Goal: Information Seeking & Learning: Learn about a topic

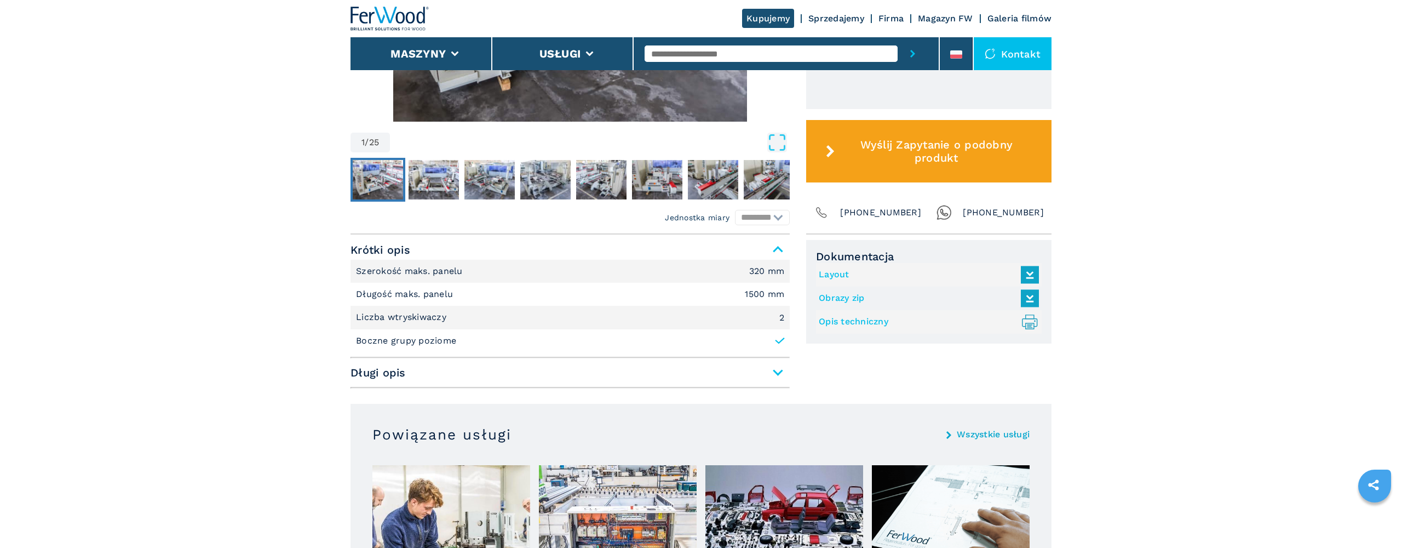
scroll to position [548, 0]
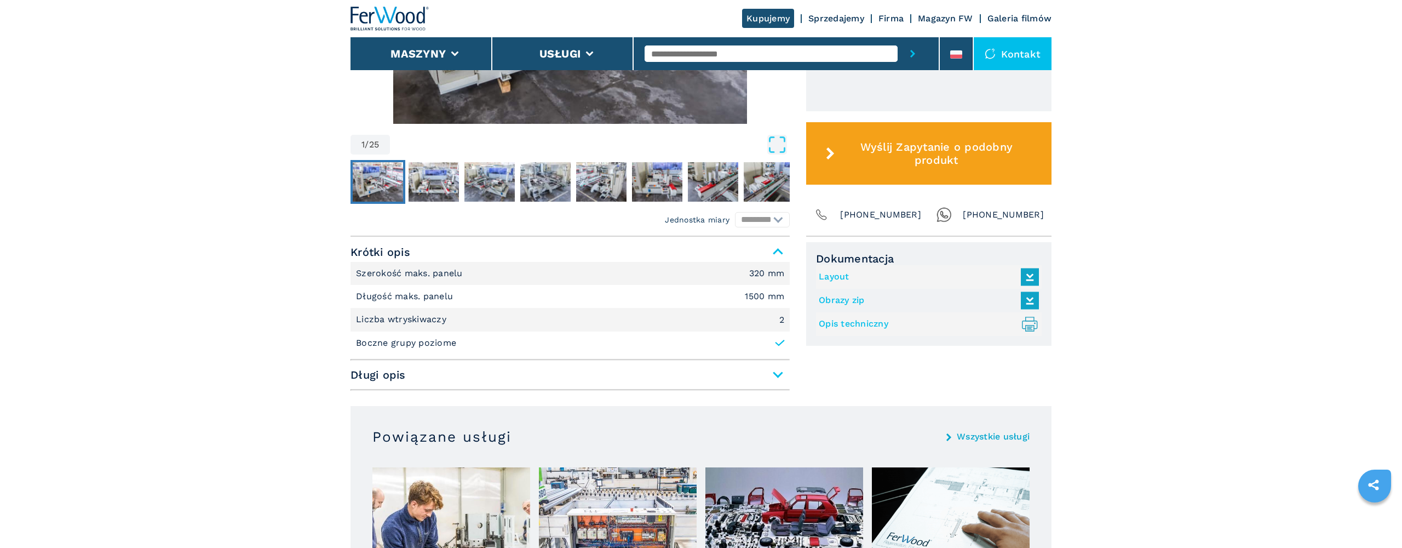
click at [779, 345] on icon at bounding box center [780, 343] width 8 height 5
click at [779, 343] on icon at bounding box center [779, 342] width 11 height 11
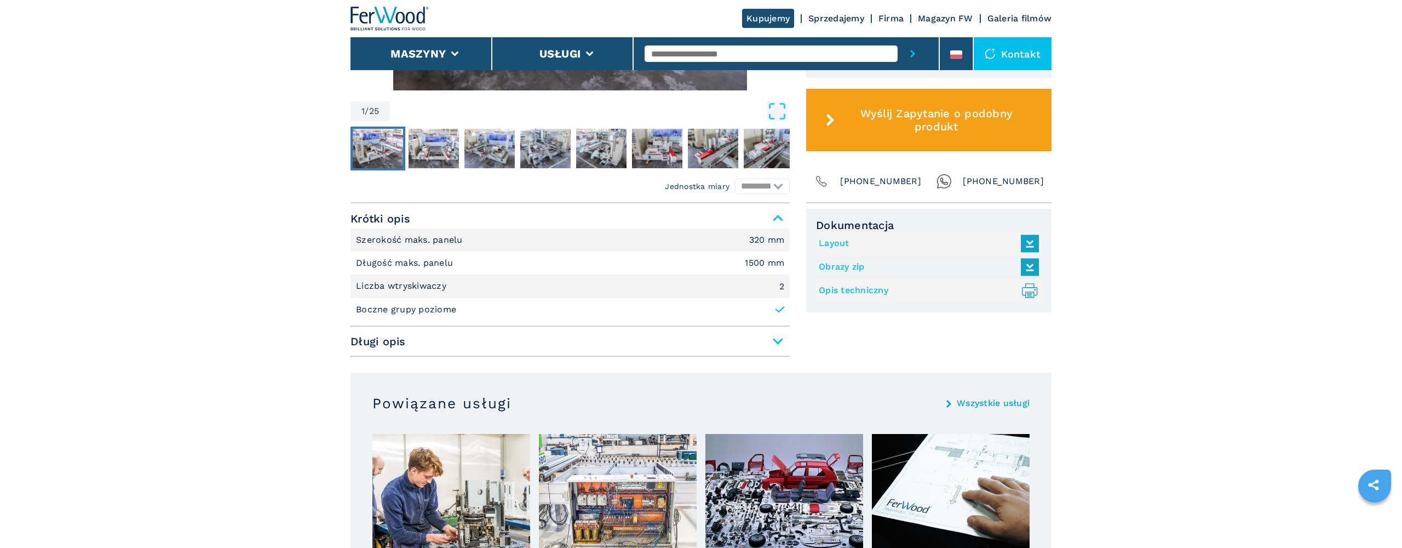
scroll to position [585, 0]
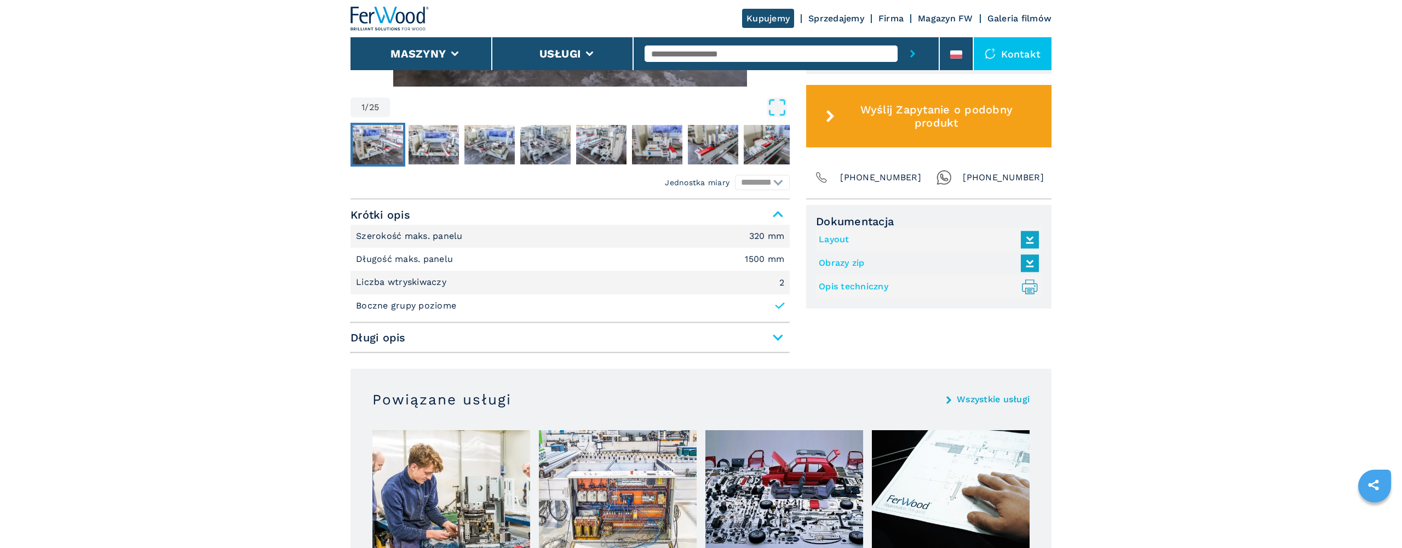
click at [778, 337] on span "Długi opis" at bounding box center [569, 337] width 439 height 20
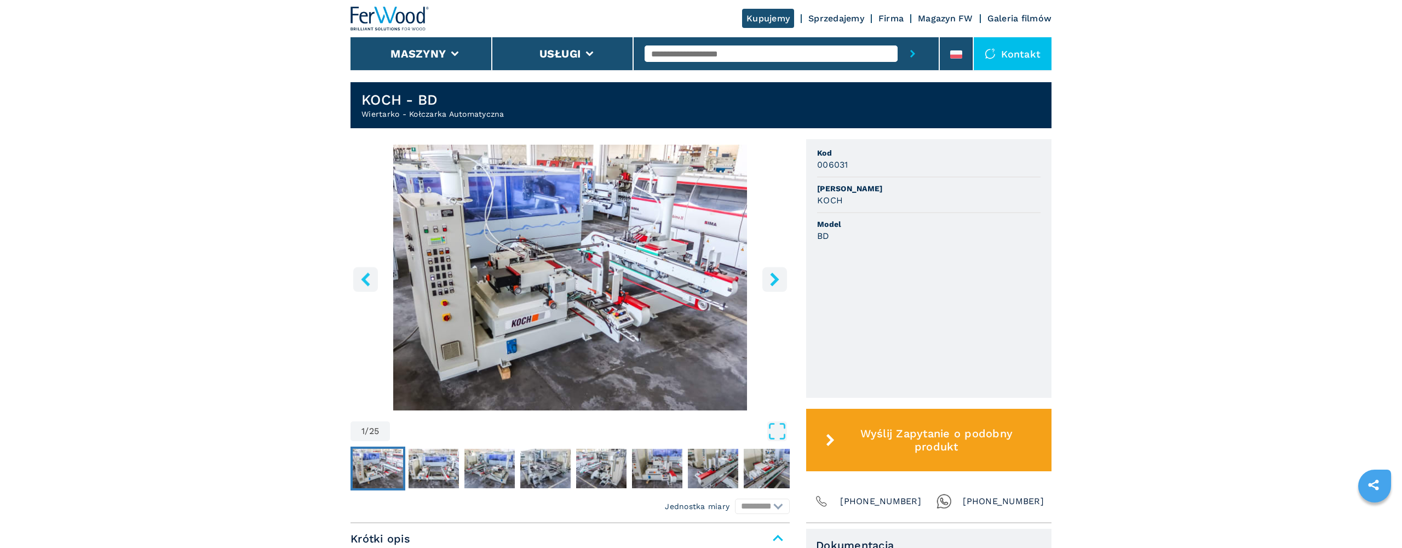
scroll to position [258, 0]
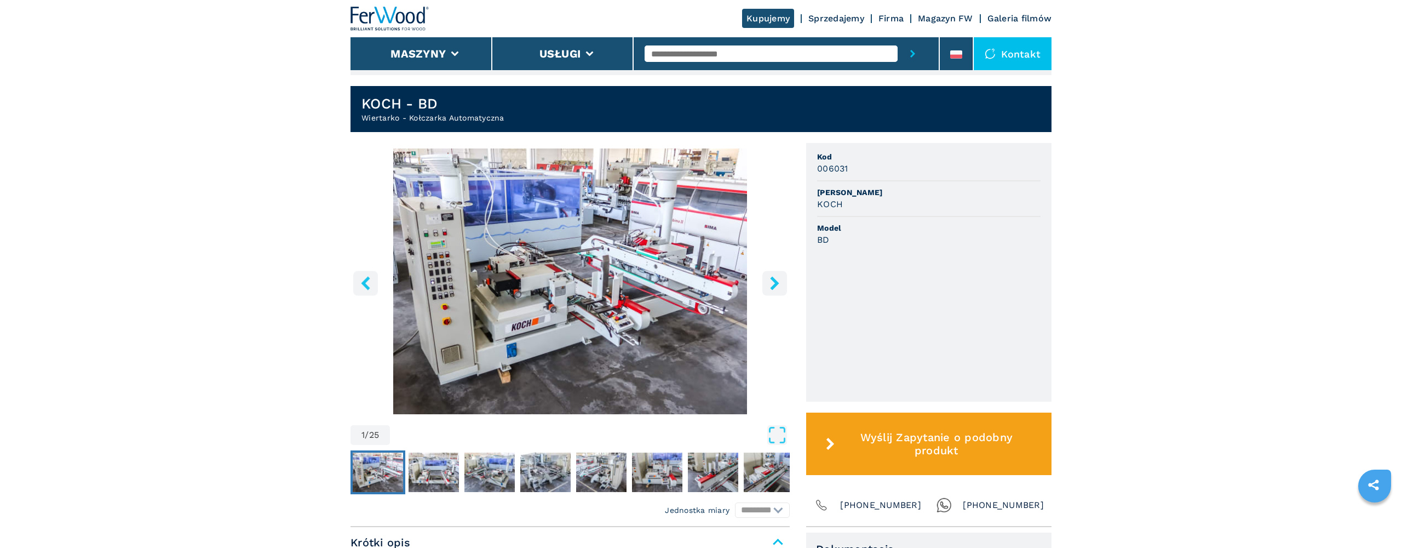
click at [651, 284] on img "Go to Slide 1" at bounding box center [569, 281] width 439 height 266
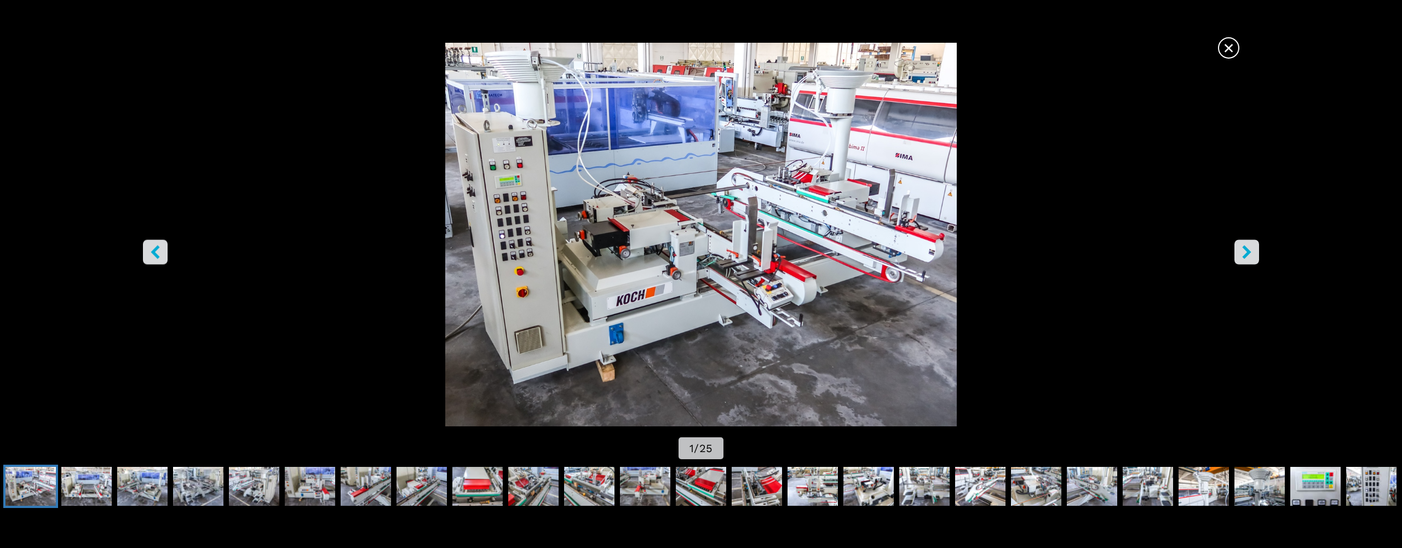
click at [1249, 251] on icon "right-button" at bounding box center [1246, 252] width 9 height 14
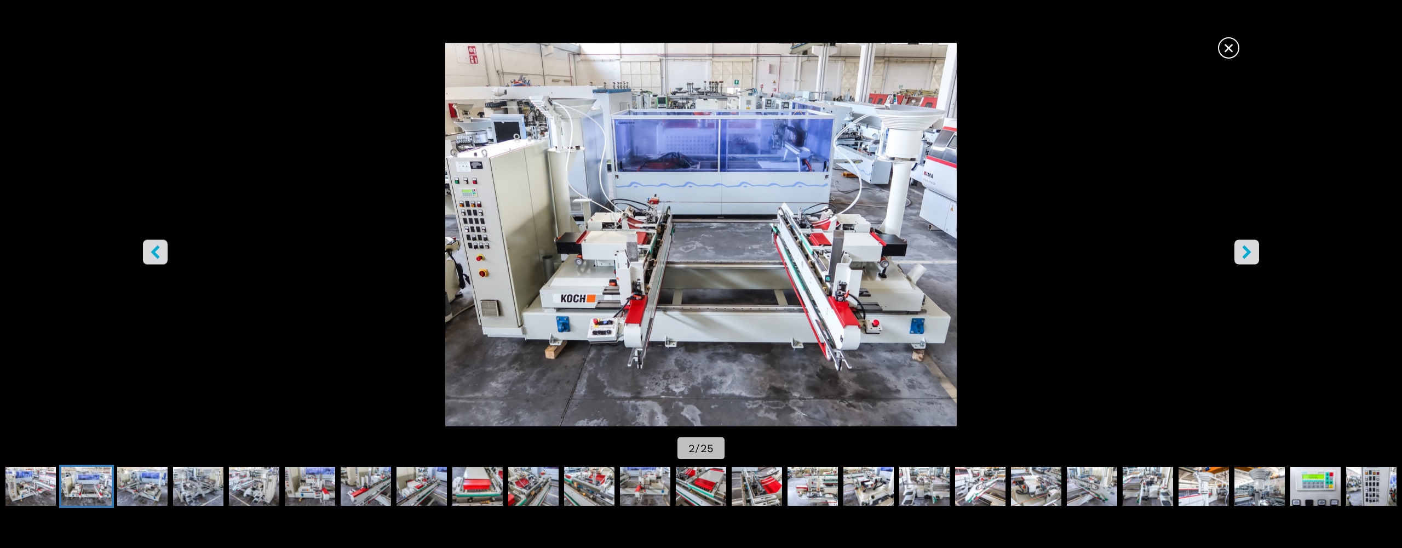
click at [1249, 251] on icon "right-button" at bounding box center [1246, 252] width 9 height 14
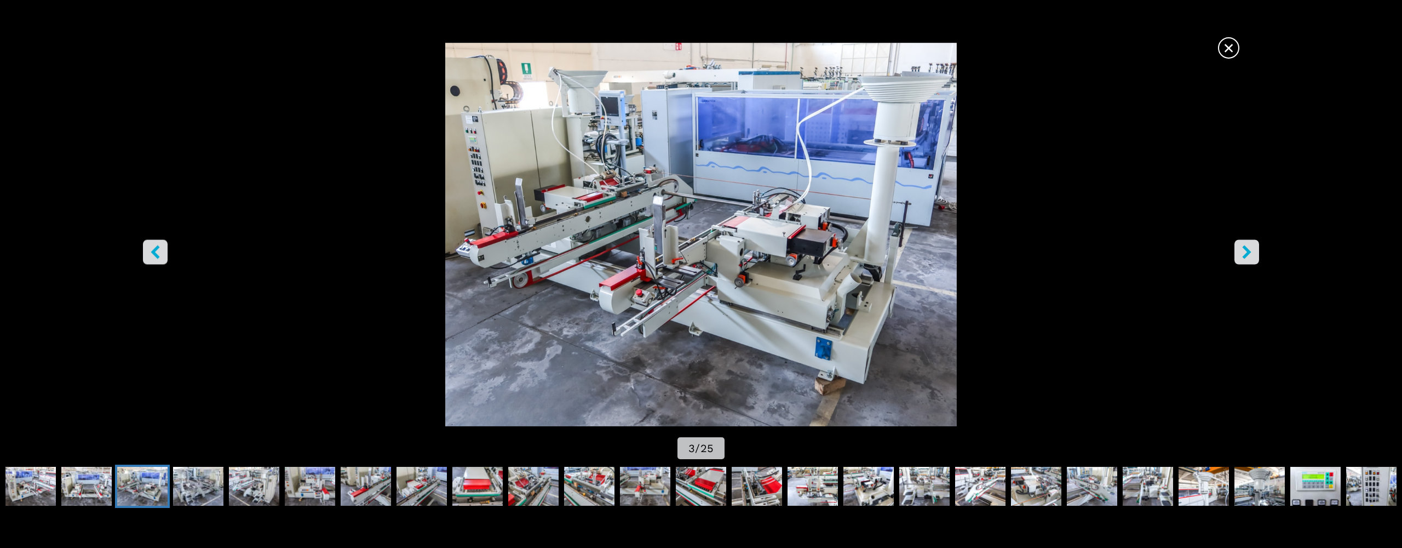
click at [1249, 251] on icon "right-button" at bounding box center [1246, 252] width 9 height 14
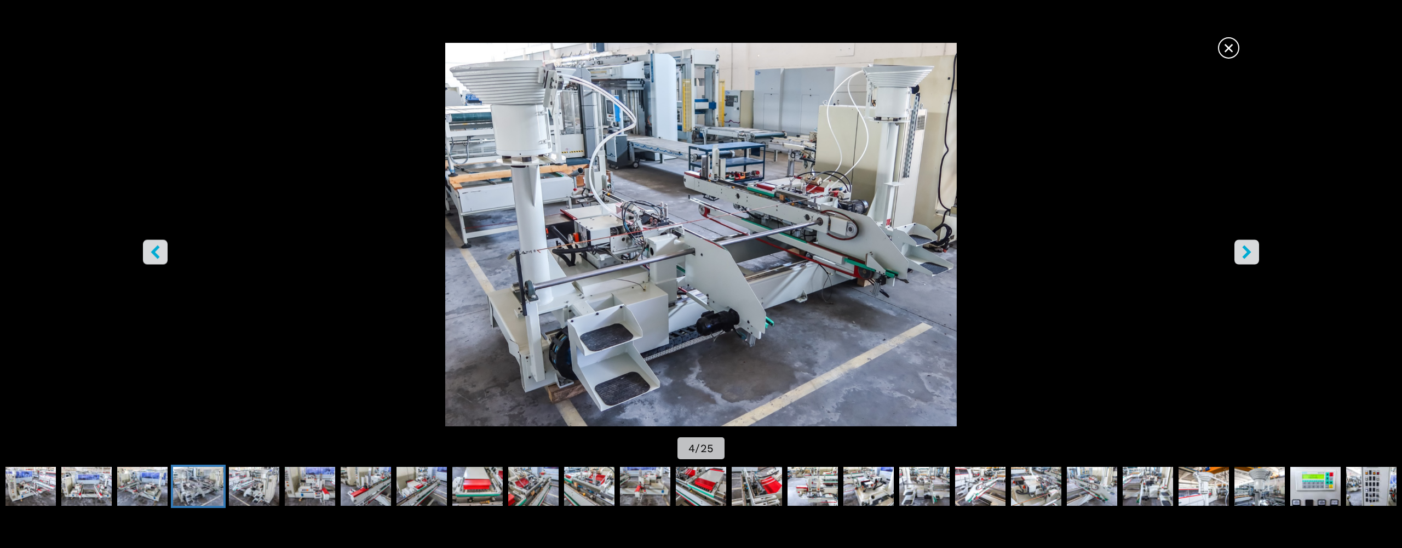
click at [1249, 251] on icon "right-button" at bounding box center [1246, 252] width 9 height 14
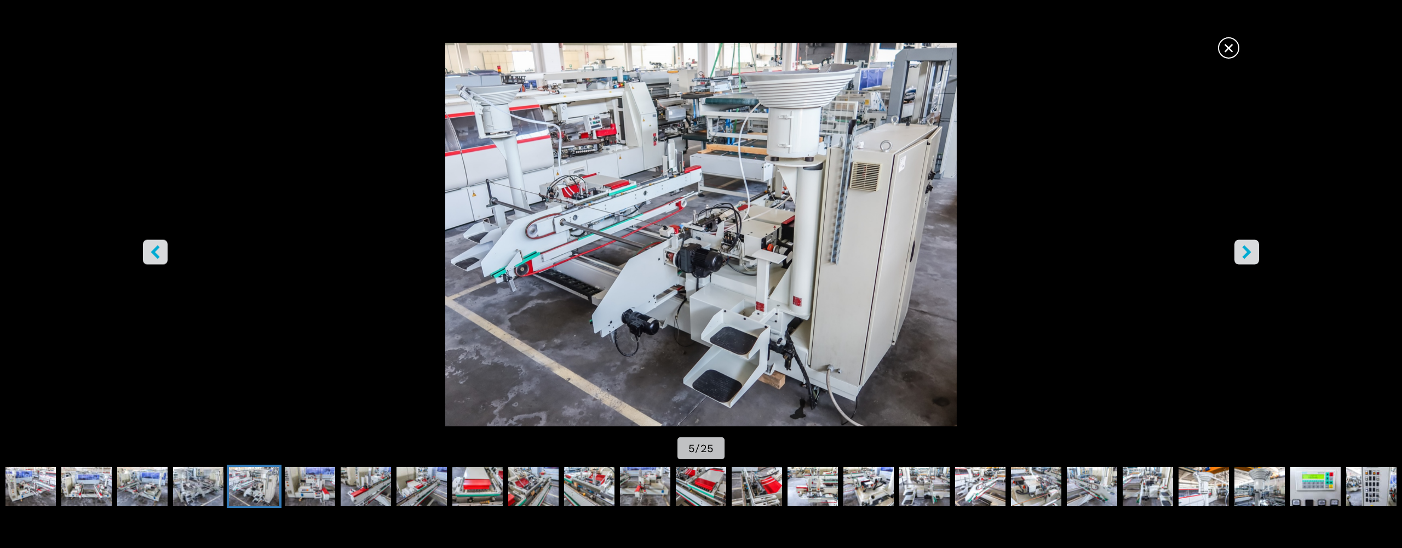
click at [1249, 251] on icon "right-button" at bounding box center [1246, 252] width 9 height 14
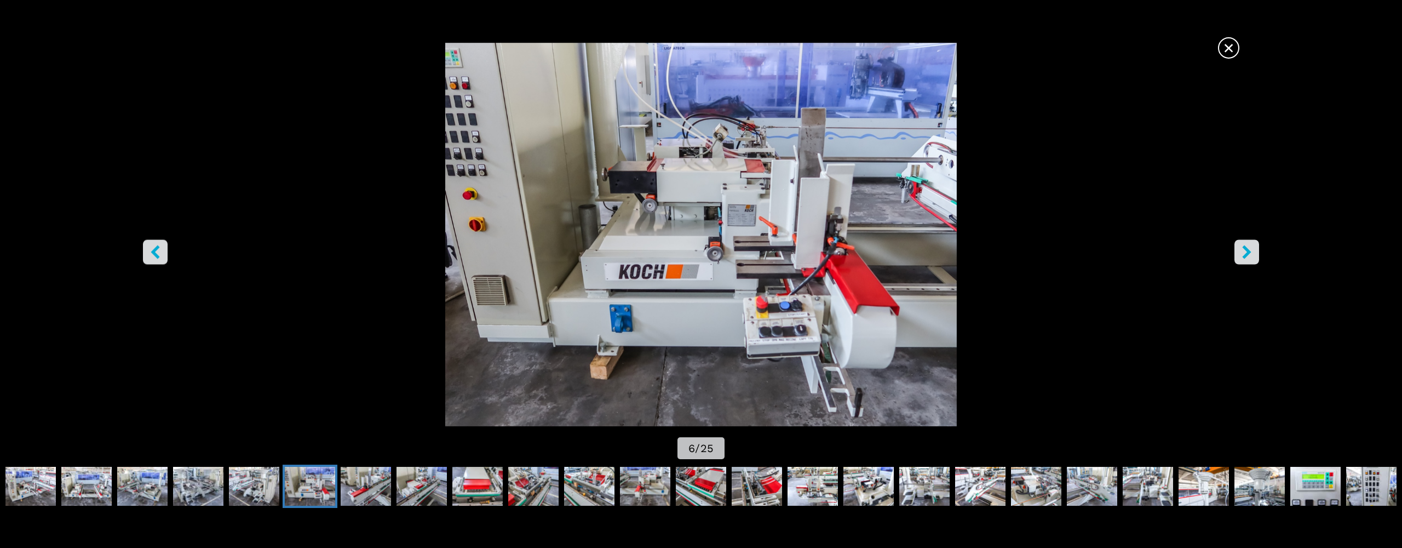
click at [1249, 251] on icon "right-button" at bounding box center [1246, 252] width 9 height 14
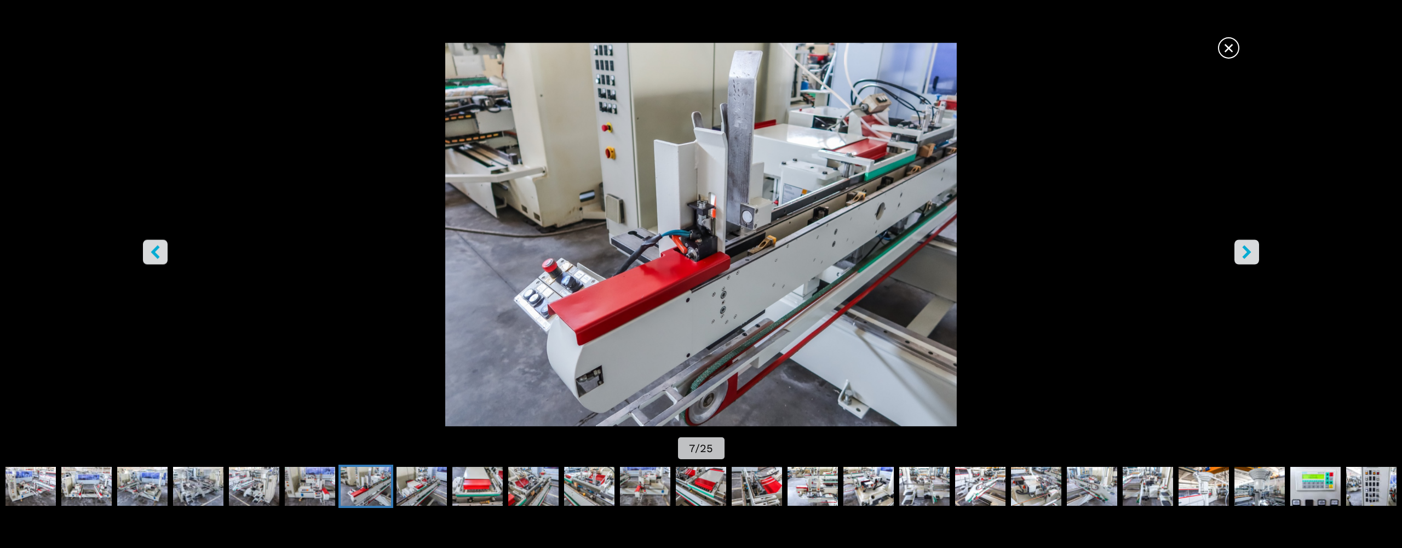
click at [1249, 251] on icon "right-button" at bounding box center [1246, 252] width 9 height 14
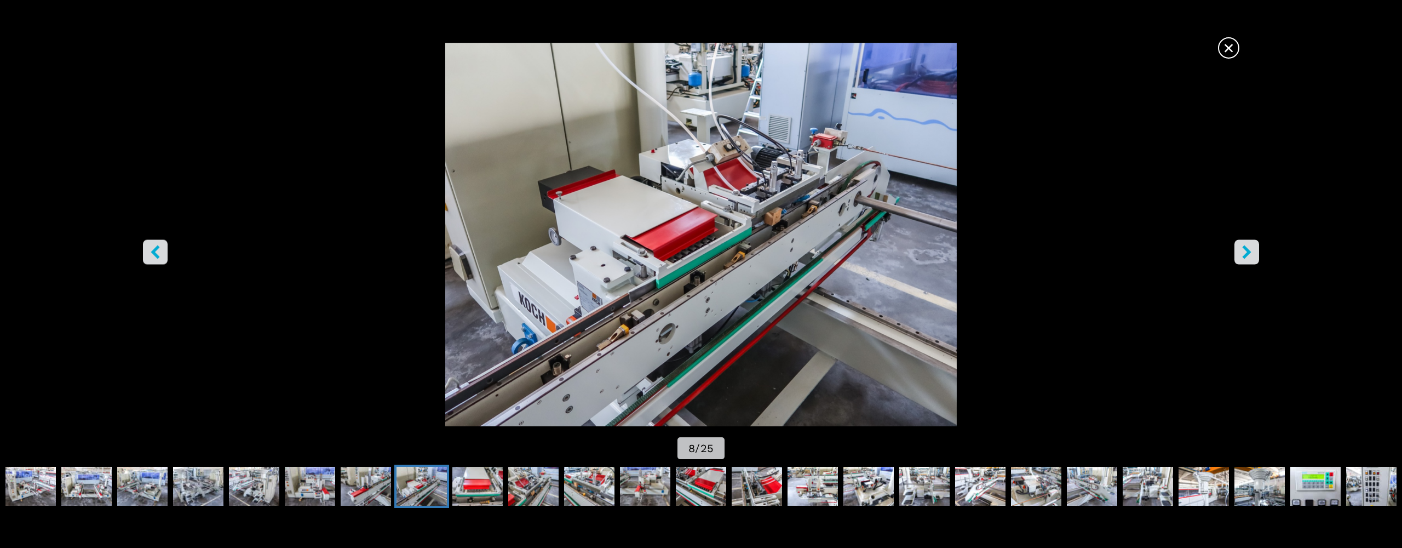
click at [1249, 251] on icon "right-button" at bounding box center [1246, 252] width 9 height 14
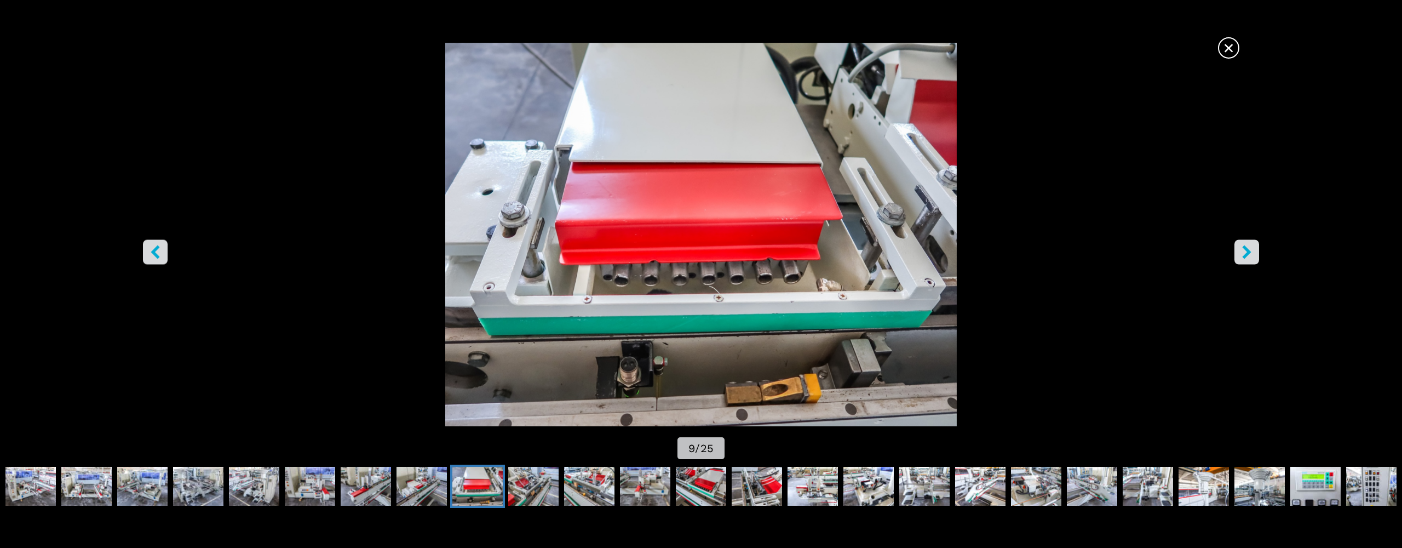
click at [1249, 251] on icon "right-button" at bounding box center [1246, 252] width 9 height 14
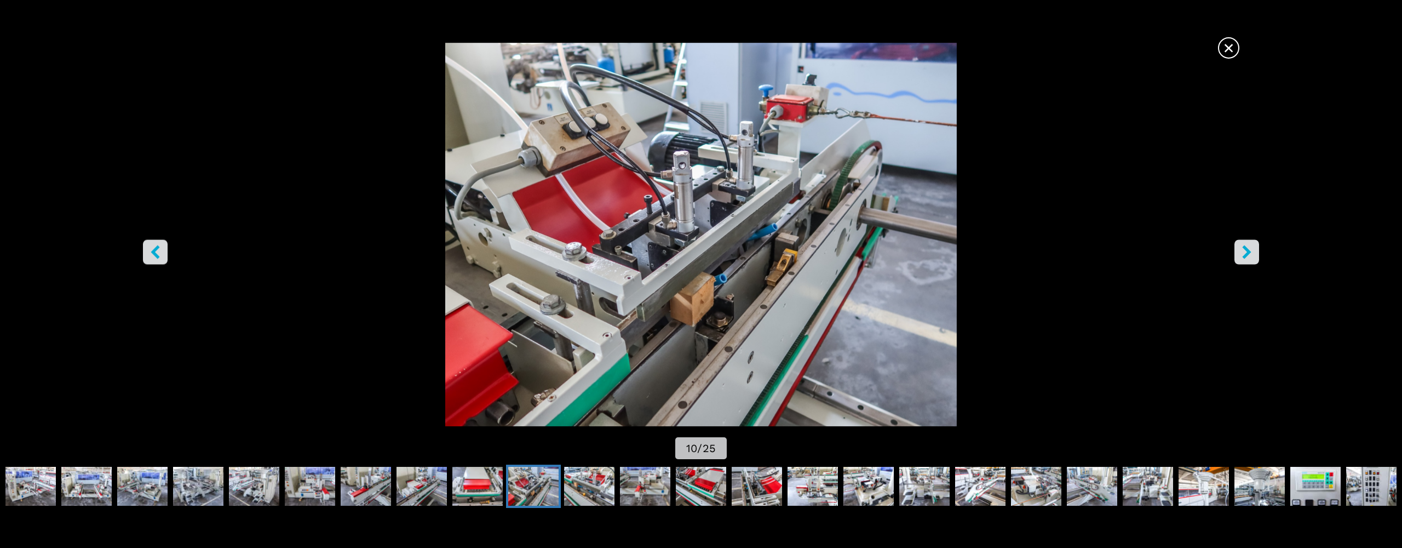
click at [1249, 251] on icon "right-button" at bounding box center [1246, 252] width 9 height 14
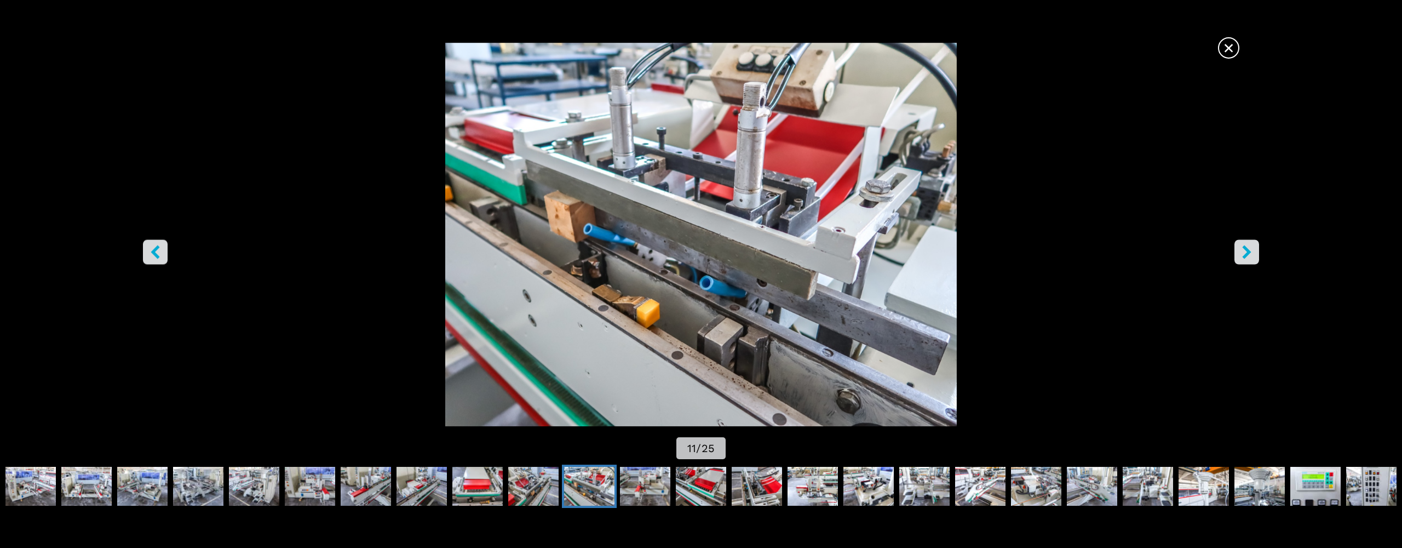
click at [1249, 251] on icon "right-button" at bounding box center [1246, 252] width 9 height 14
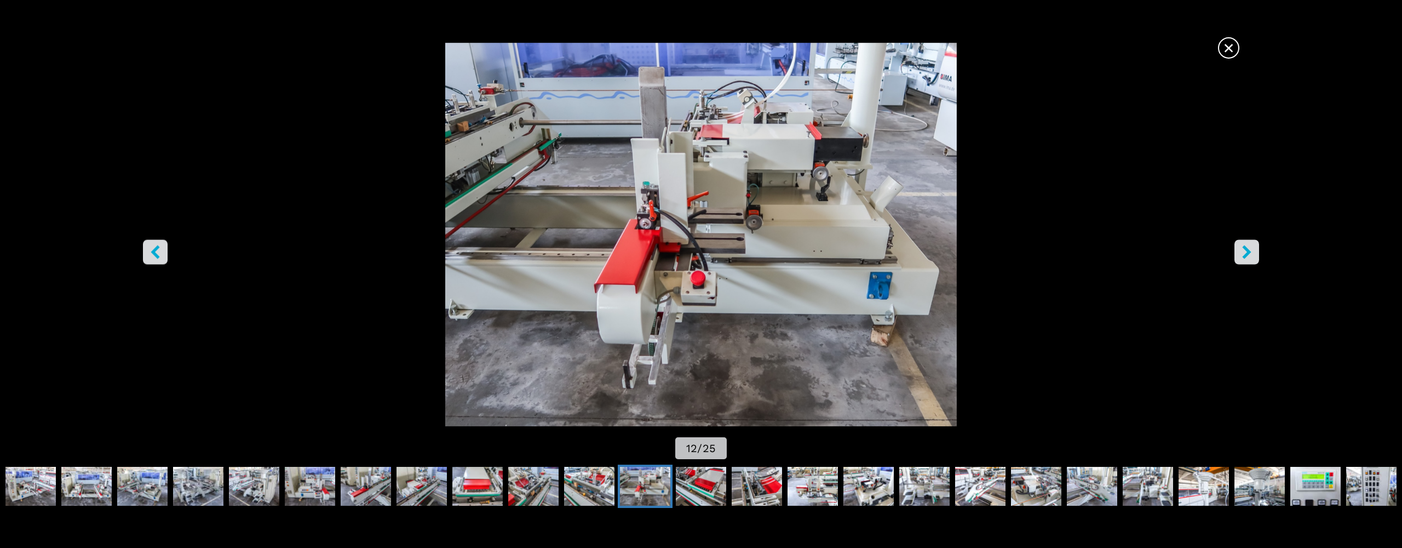
click at [1249, 251] on icon "right-button" at bounding box center [1246, 252] width 9 height 14
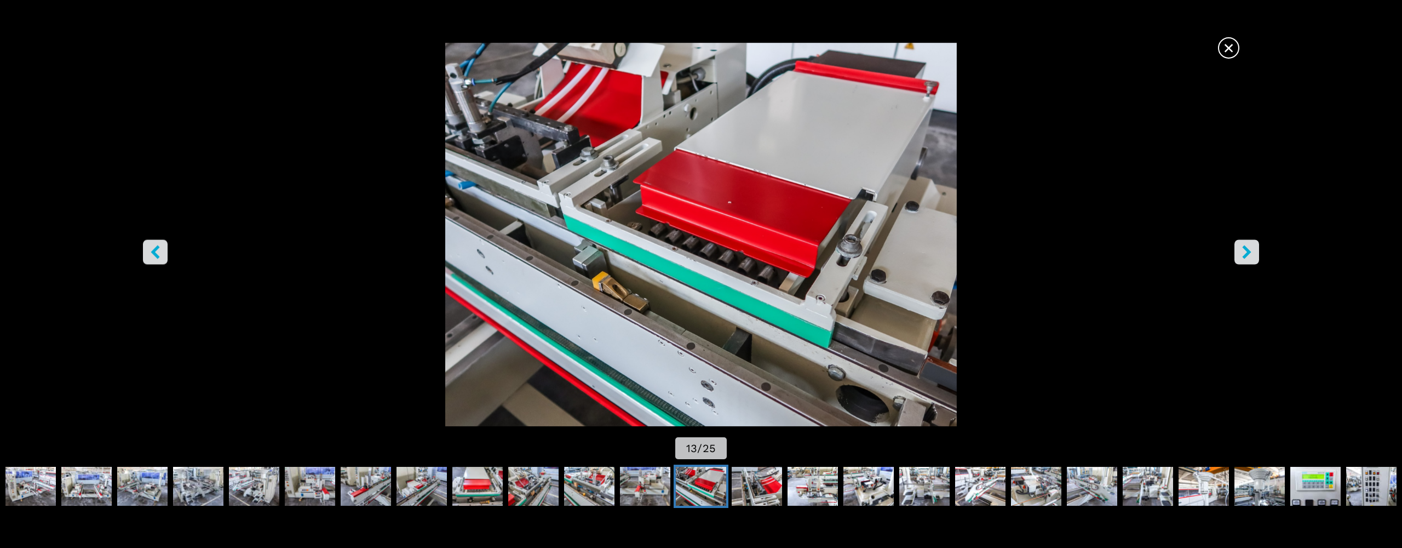
click at [1249, 251] on icon "right-button" at bounding box center [1246, 252] width 9 height 14
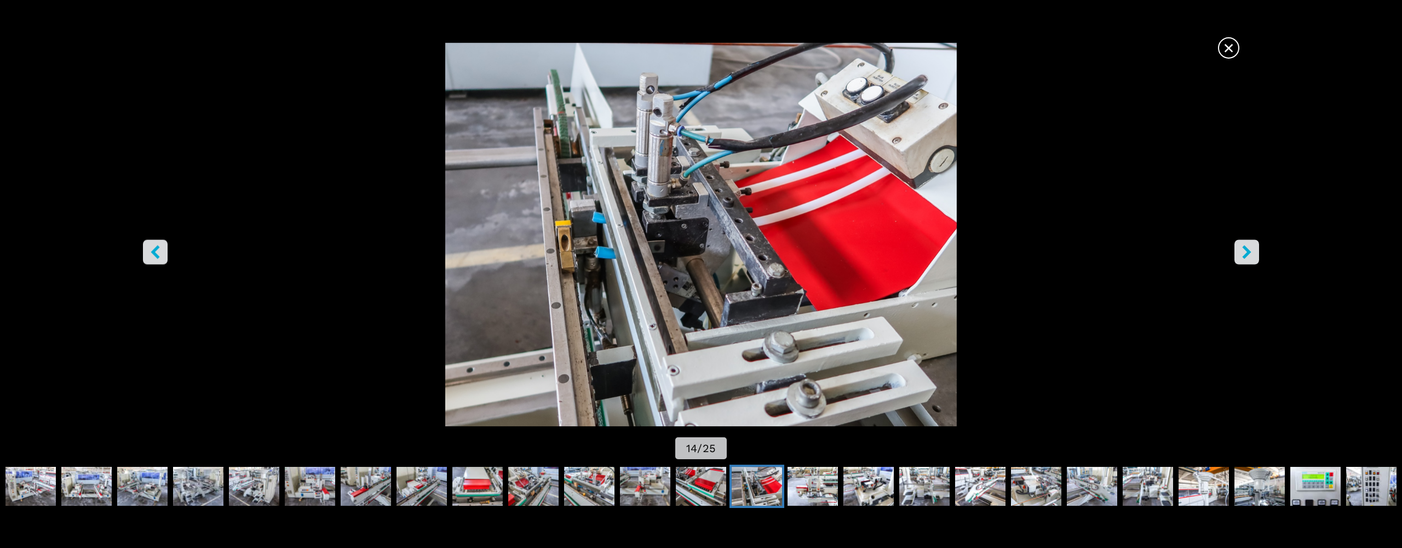
click at [1247, 252] on icon "right-button" at bounding box center [1246, 252] width 9 height 14
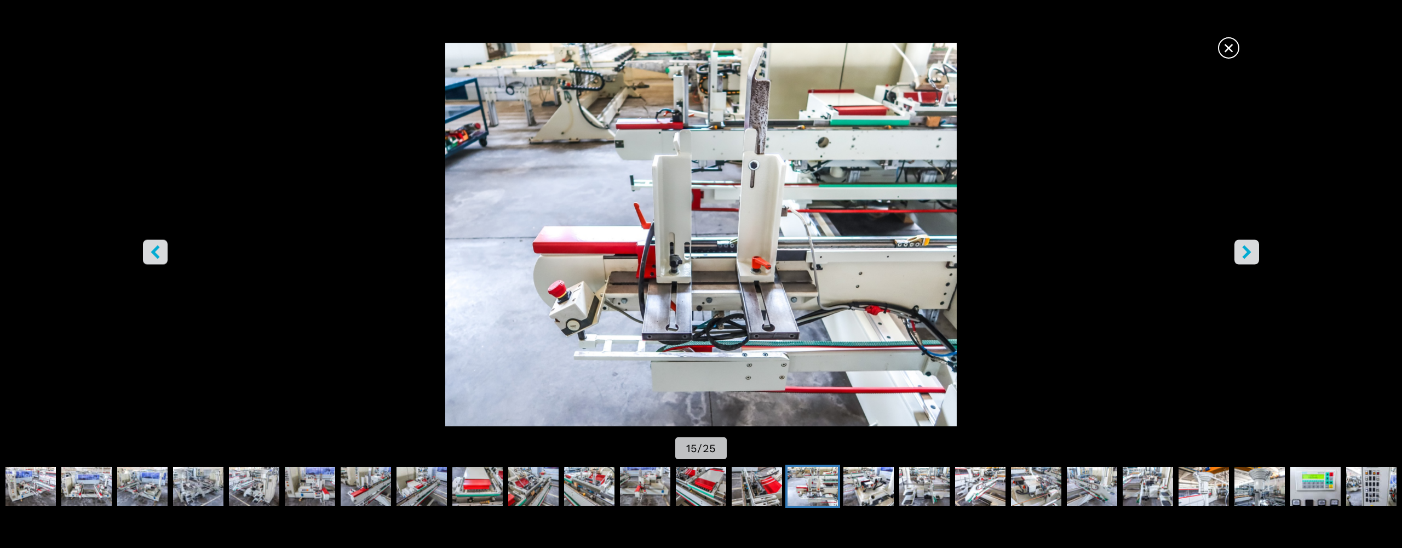
click at [1246, 253] on icon "right-button" at bounding box center [1246, 252] width 9 height 14
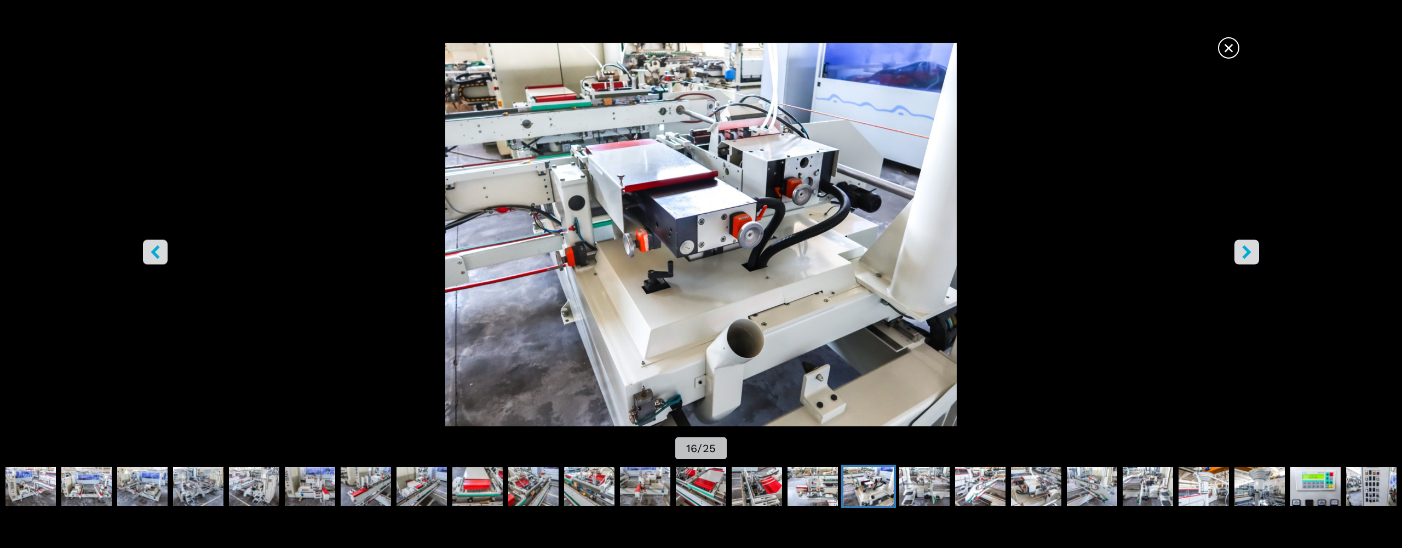
click at [1246, 253] on icon "right-button" at bounding box center [1246, 252] width 9 height 14
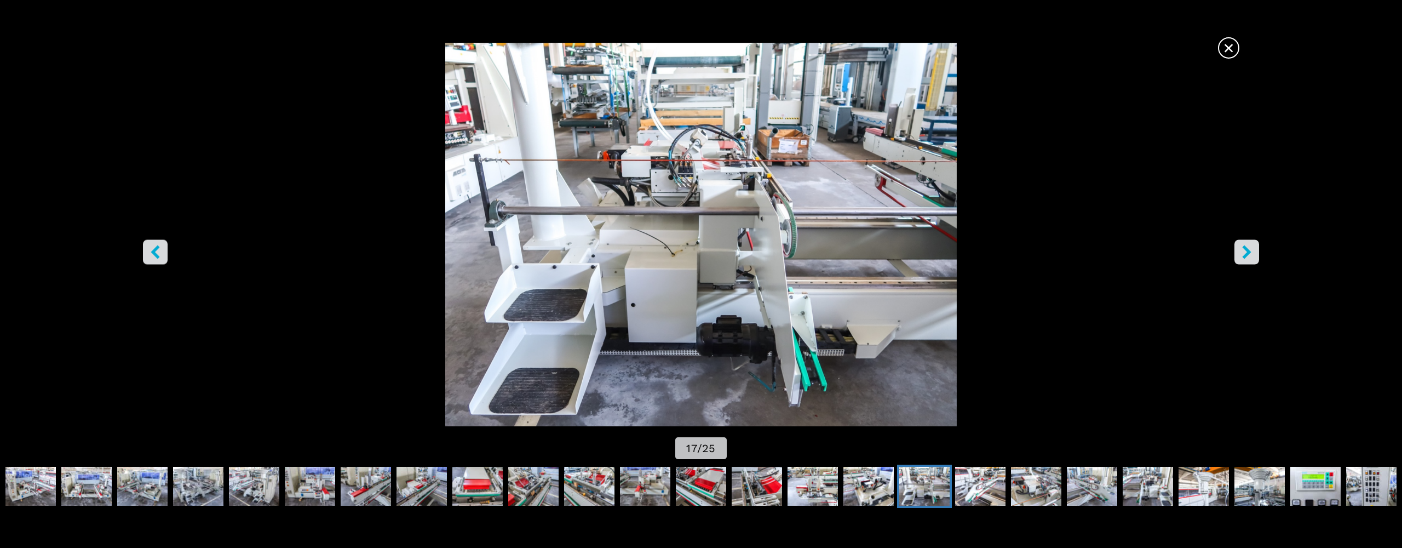
click at [1246, 253] on icon "right-button" at bounding box center [1246, 252] width 9 height 14
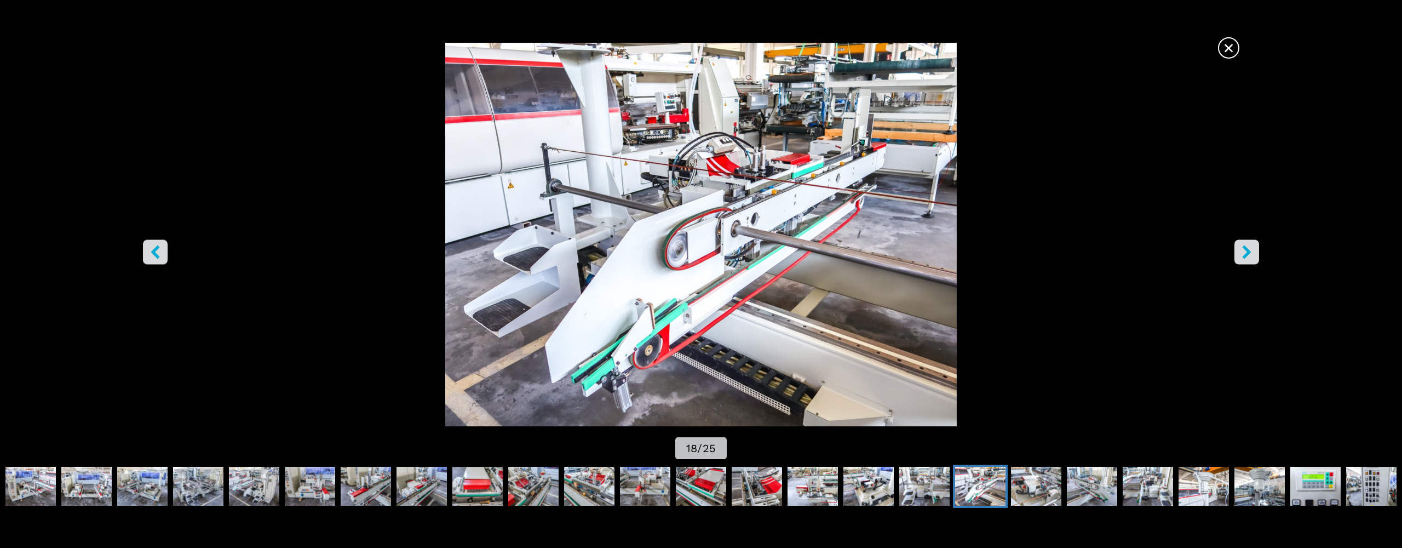
click at [1246, 253] on icon "right-button" at bounding box center [1246, 252] width 9 height 14
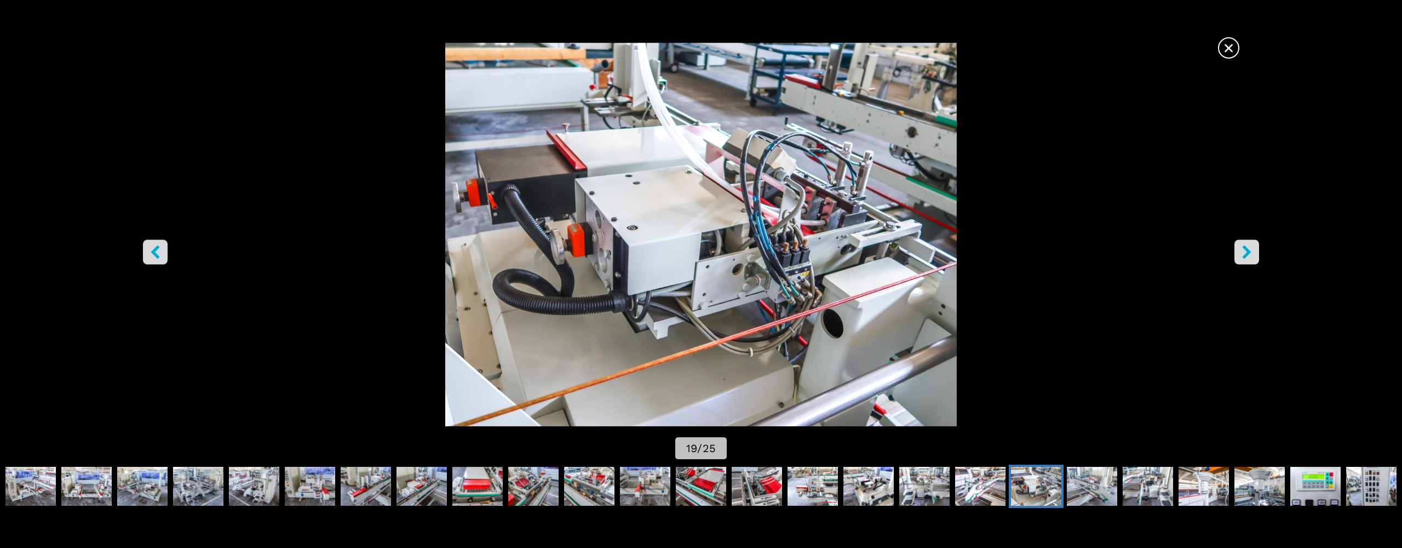
click at [1246, 253] on icon "right-button" at bounding box center [1246, 252] width 9 height 14
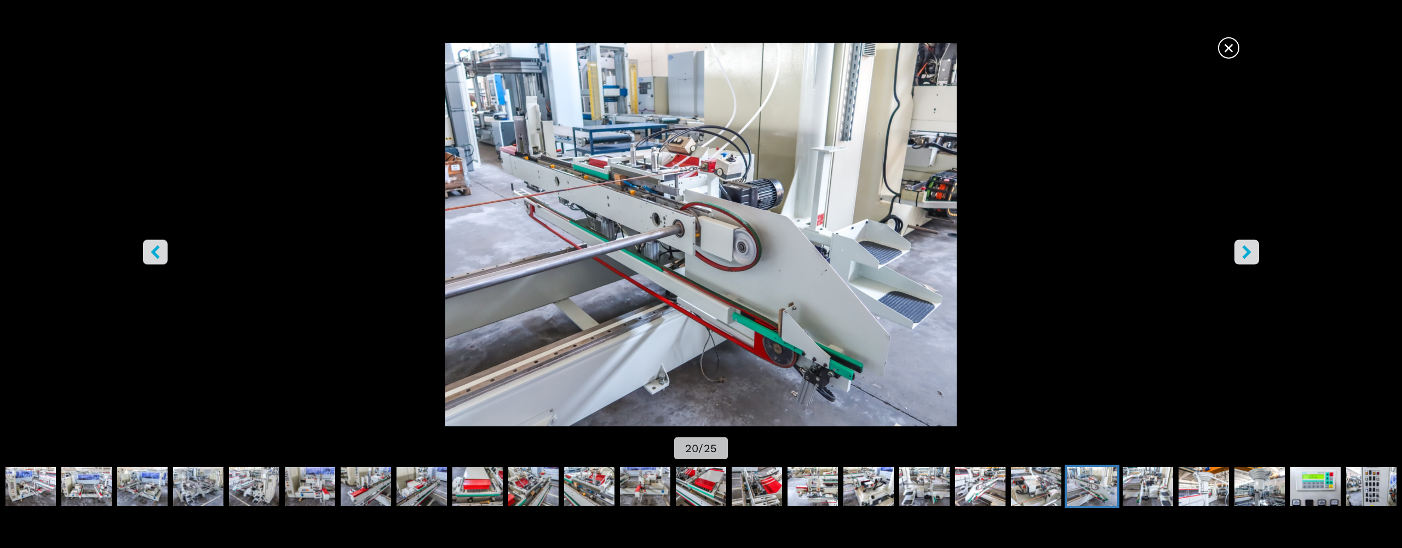
click at [1246, 253] on icon "right-button" at bounding box center [1246, 252] width 9 height 14
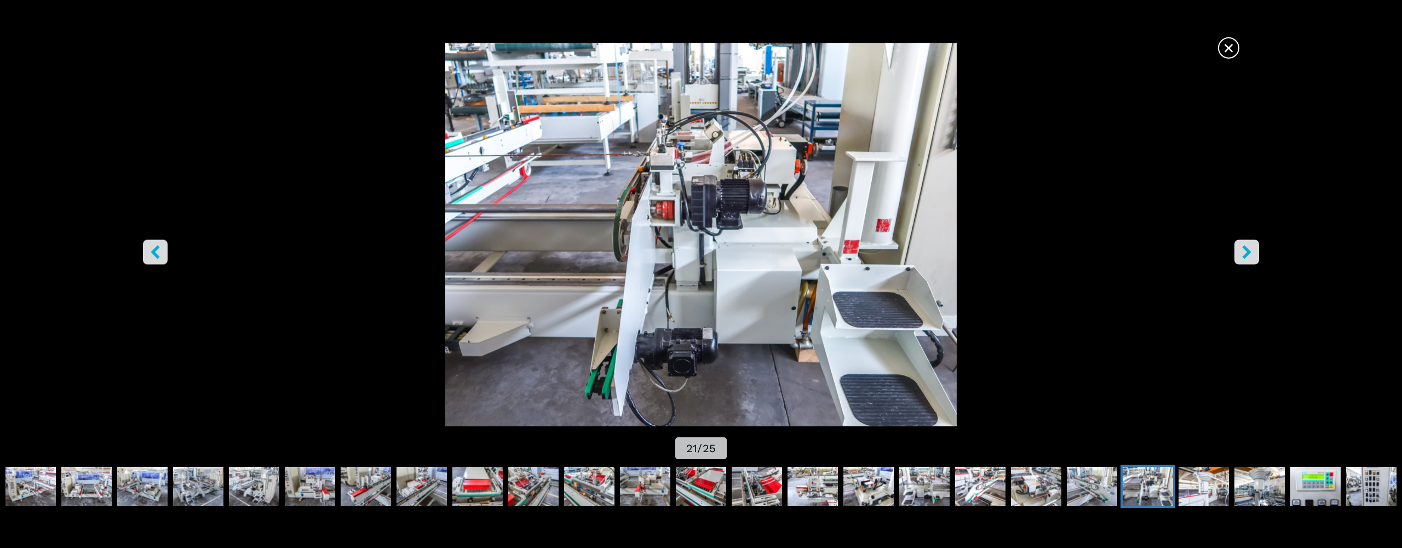
click at [1246, 253] on icon "right-button" at bounding box center [1246, 252] width 9 height 14
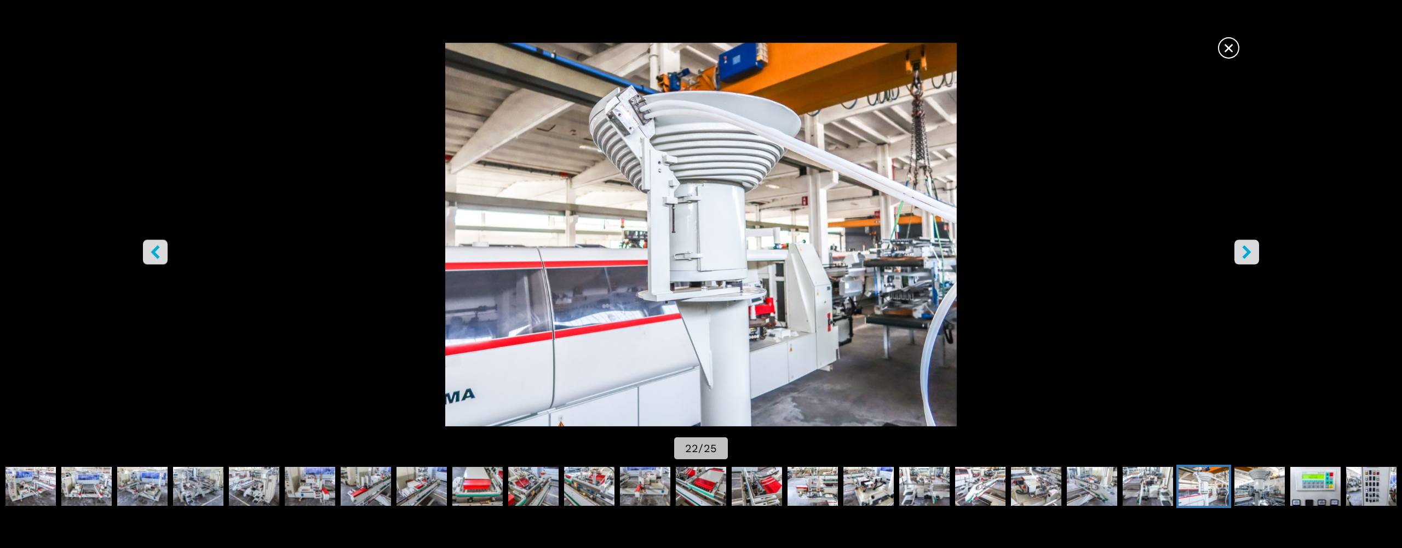
click at [1246, 253] on icon "right-button" at bounding box center [1246, 252] width 9 height 14
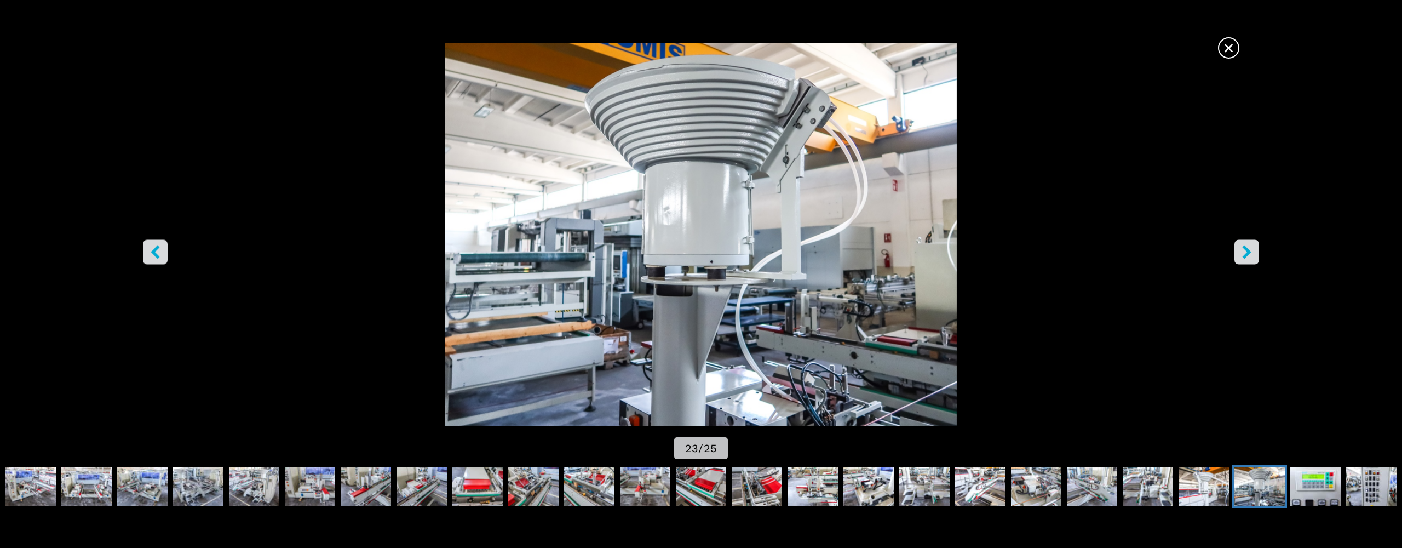
click at [1246, 253] on icon "right-button" at bounding box center [1246, 252] width 9 height 14
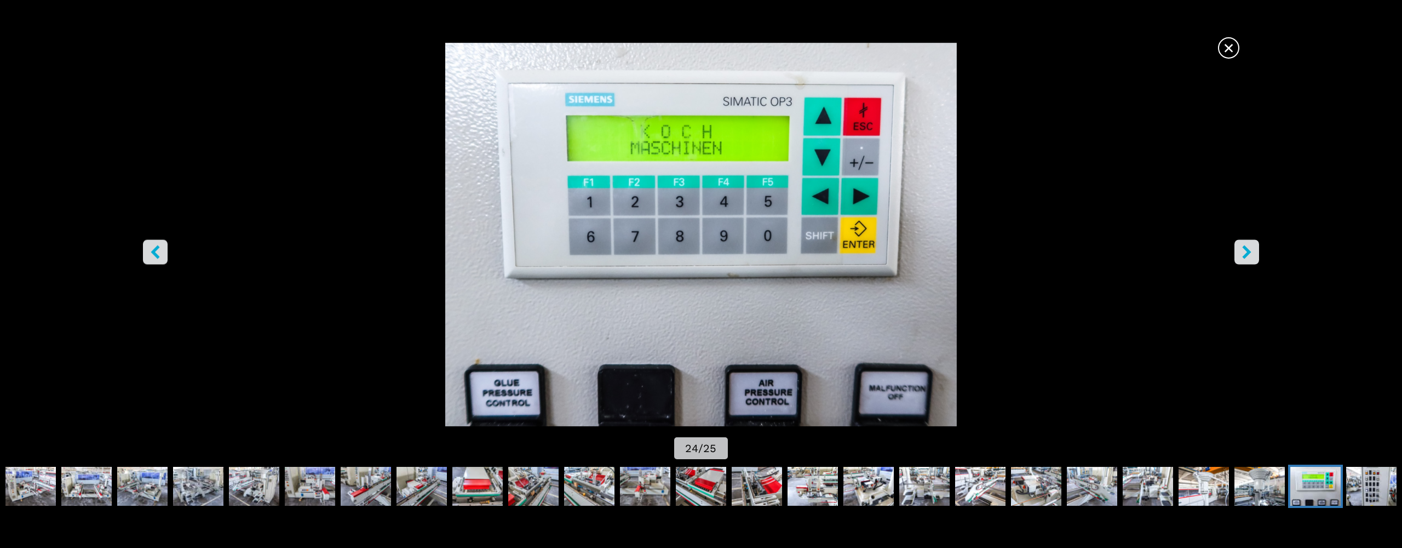
click at [1246, 253] on icon "right-button" at bounding box center [1246, 252] width 9 height 14
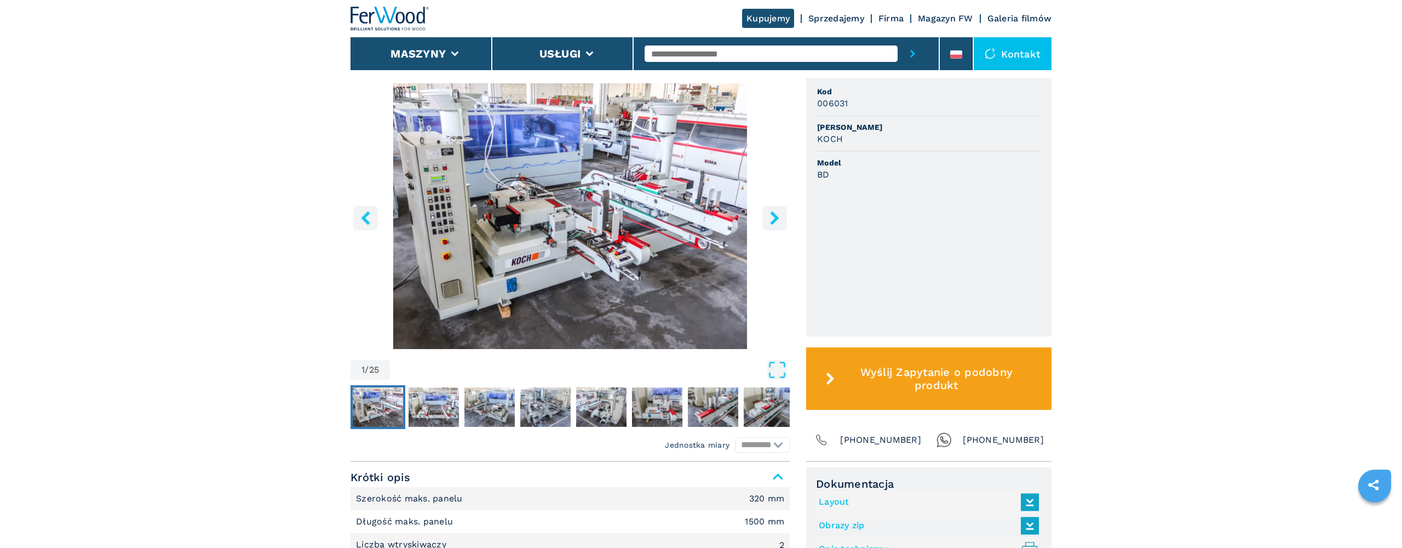
scroll to position [328, 0]
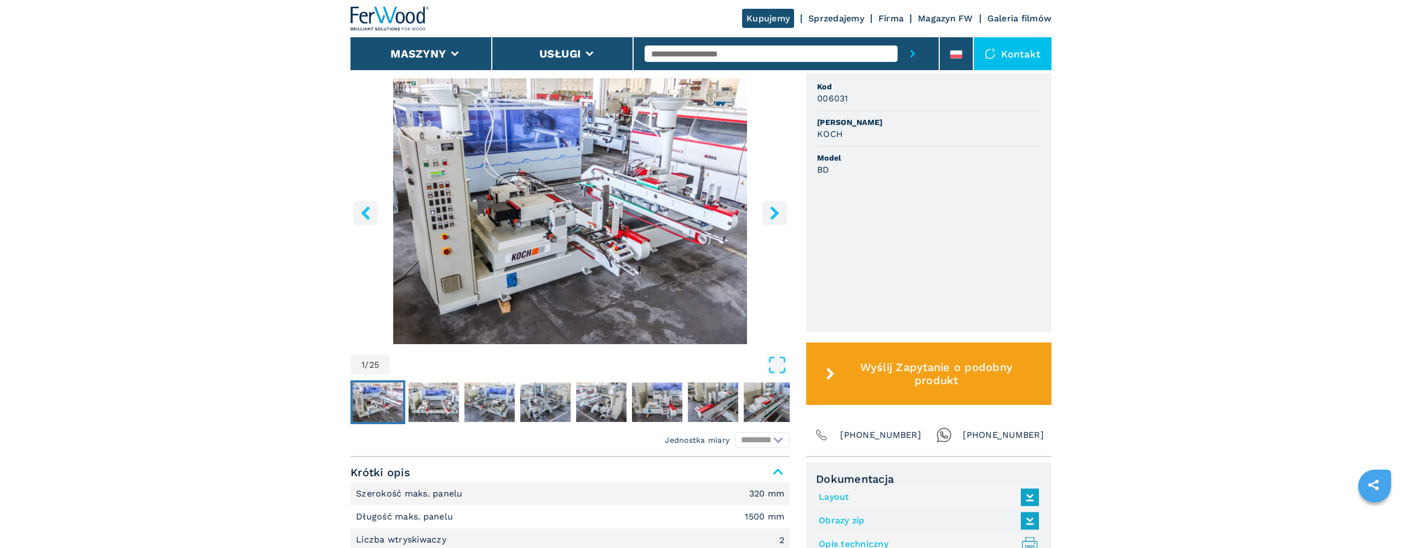
click at [660, 255] on img "Go to Slide 1" at bounding box center [569, 211] width 439 height 266
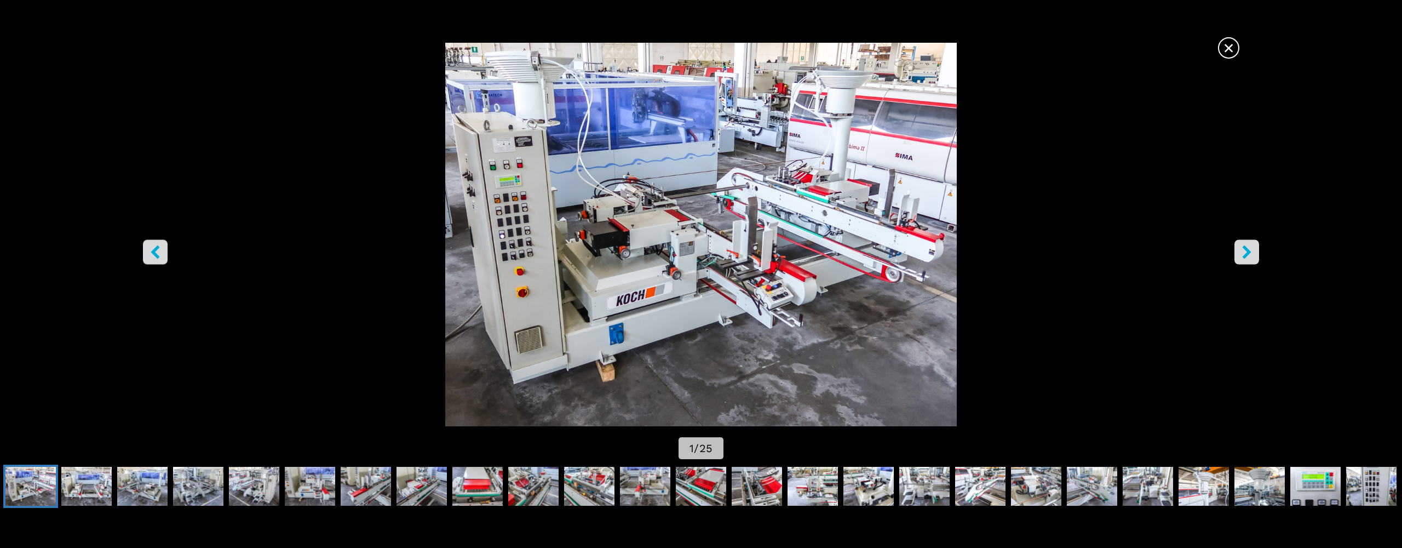
click at [1229, 50] on span "×" at bounding box center [1228, 45] width 19 height 19
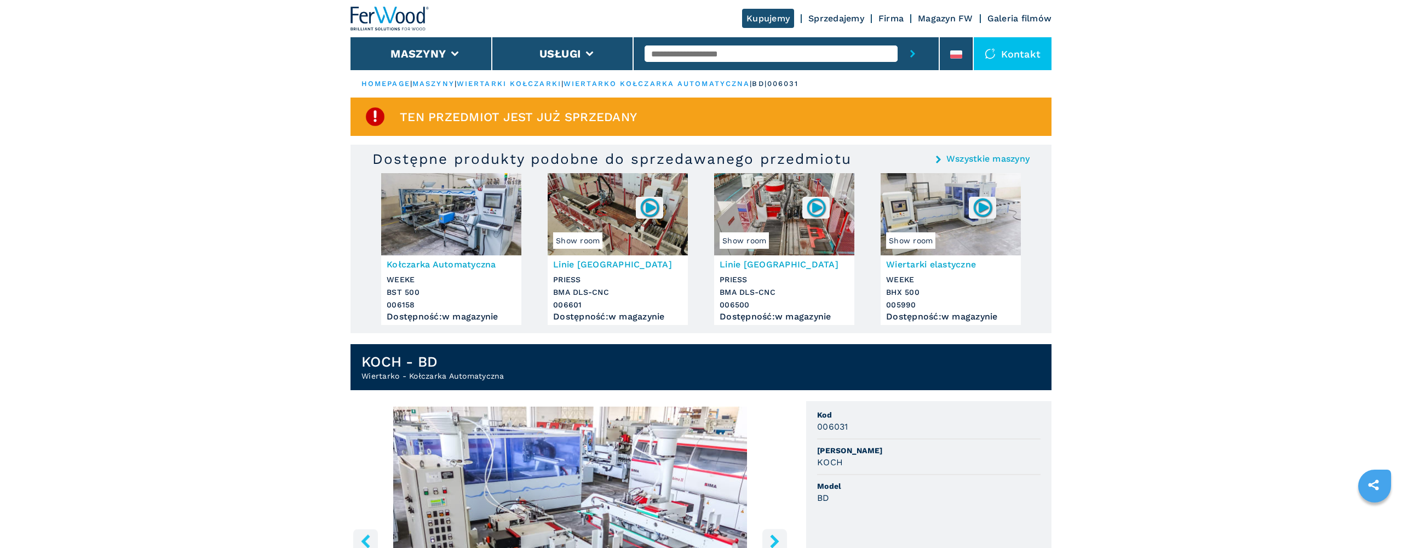
scroll to position [0, 0]
click at [748, 55] on input "text" at bounding box center [770, 53] width 253 height 16
click at [529, 83] on link "wiertarki kołczarki" at bounding box center [509, 83] width 105 height 8
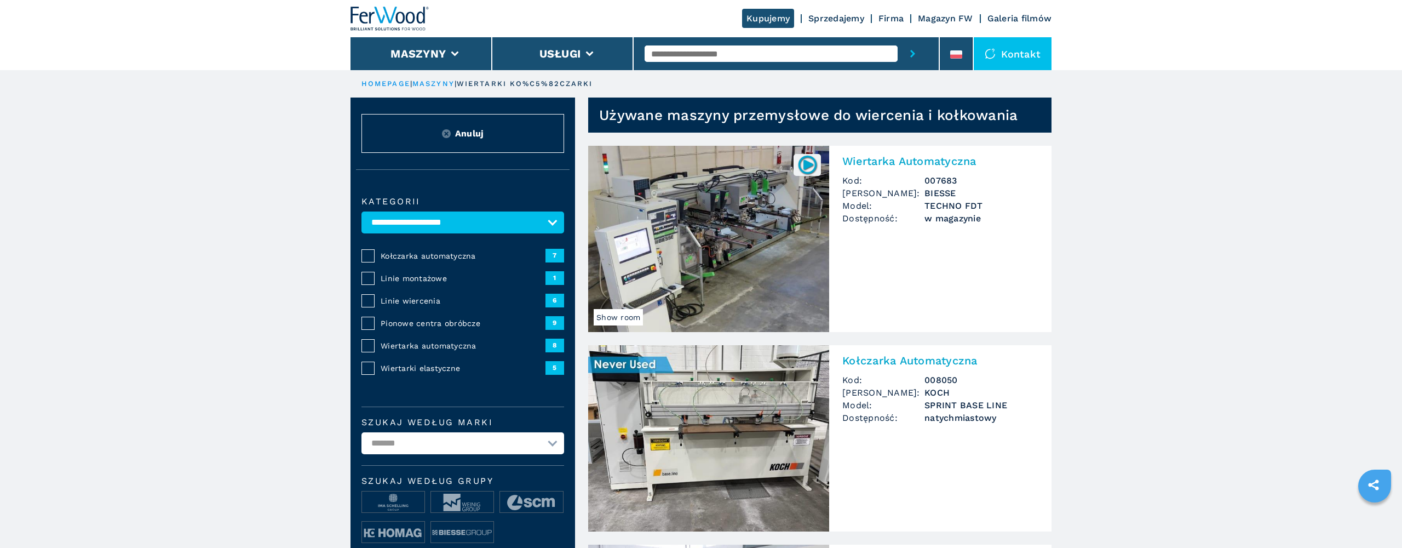
click at [744, 57] on input "text" at bounding box center [770, 53] width 253 height 16
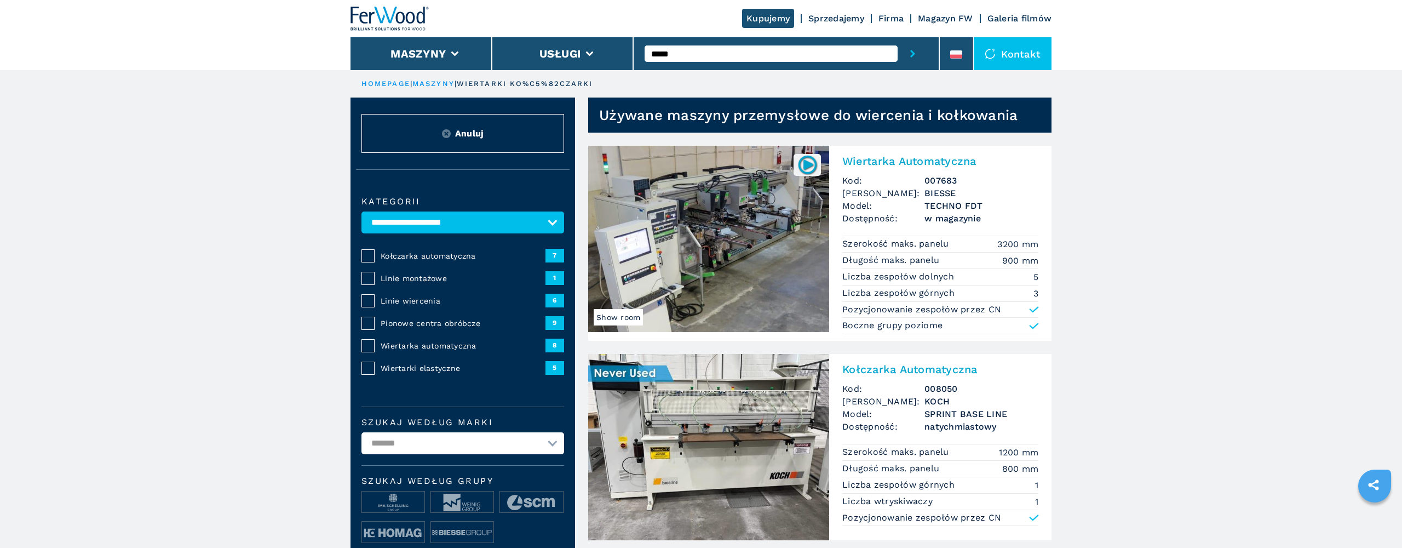
click at [672, 54] on input "*****" at bounding box center [770, 53] width 253 height 16
type input "******"
click at [676, 72] on div "008050" at bounding box center [770, 72] width 253 height 20
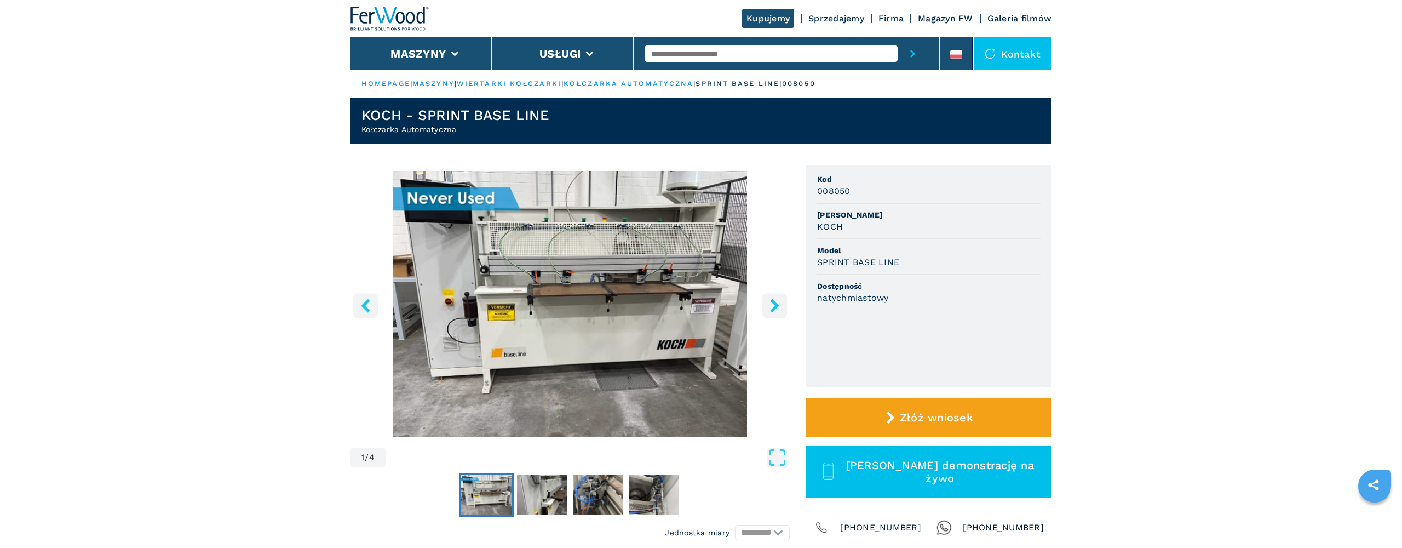
click at [736, 52] on input "text" at bounding box center [770, 53] width 253 height 16
type input "******"
click at [674, 74] on div "006106" at bounding box center [770, 72] width 253 height 20
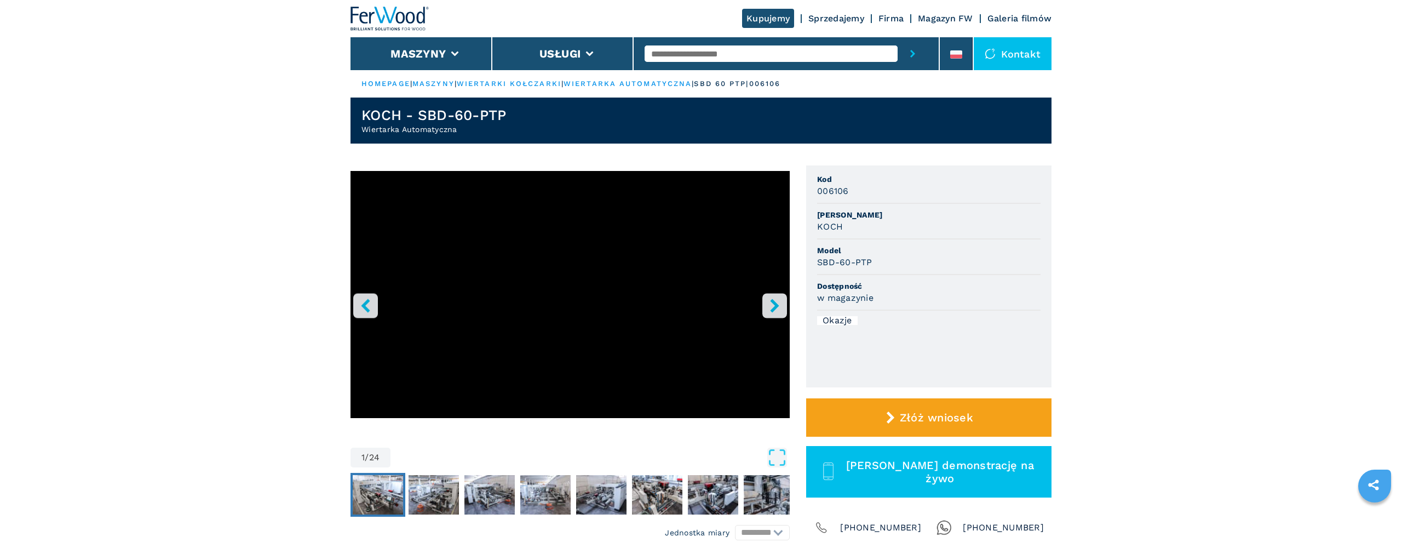
click at [378, 500] on img "Go to Slide 2" at bounding box center [378, 494] width 50 height 39
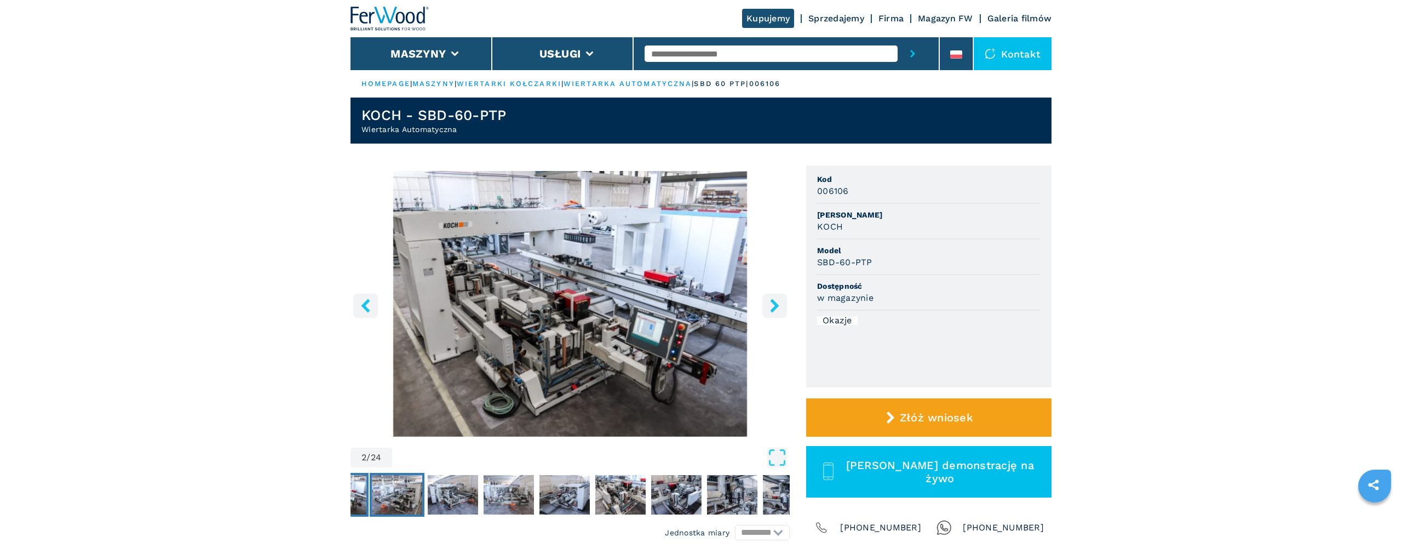
click at [403, 495] on img "Go to Slide 3" at bounding box center [397, 494] width 50 height 39
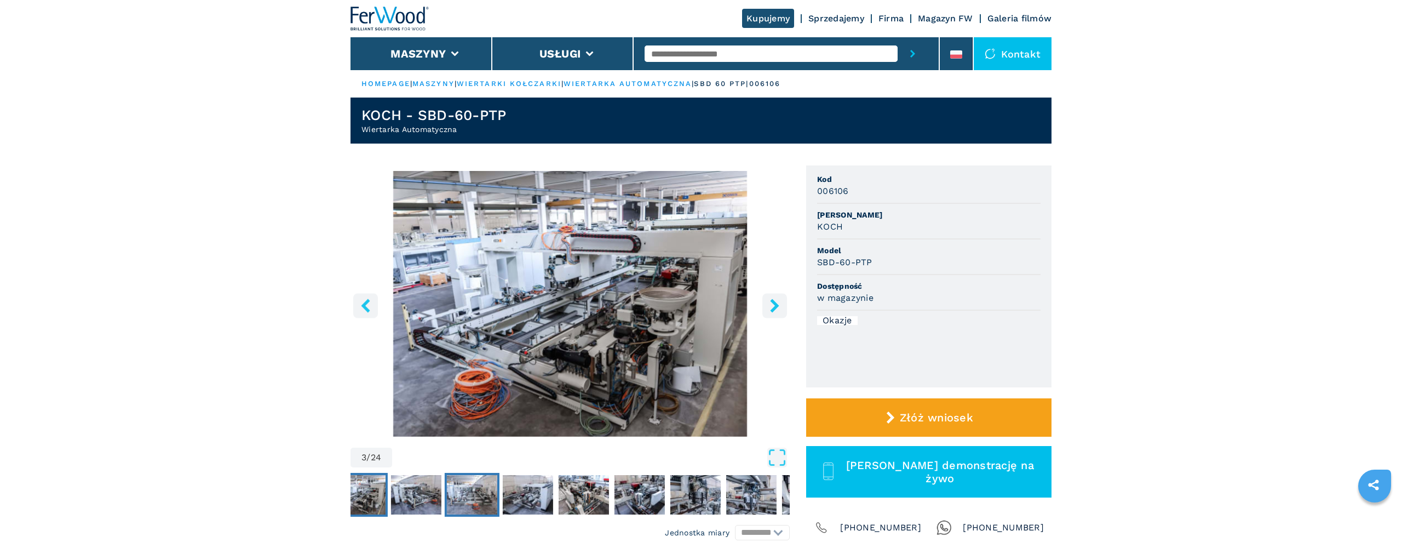
click at [472, 495] on img "Go to Slide 5" at bounding box center [472, 494] width 50 height 39
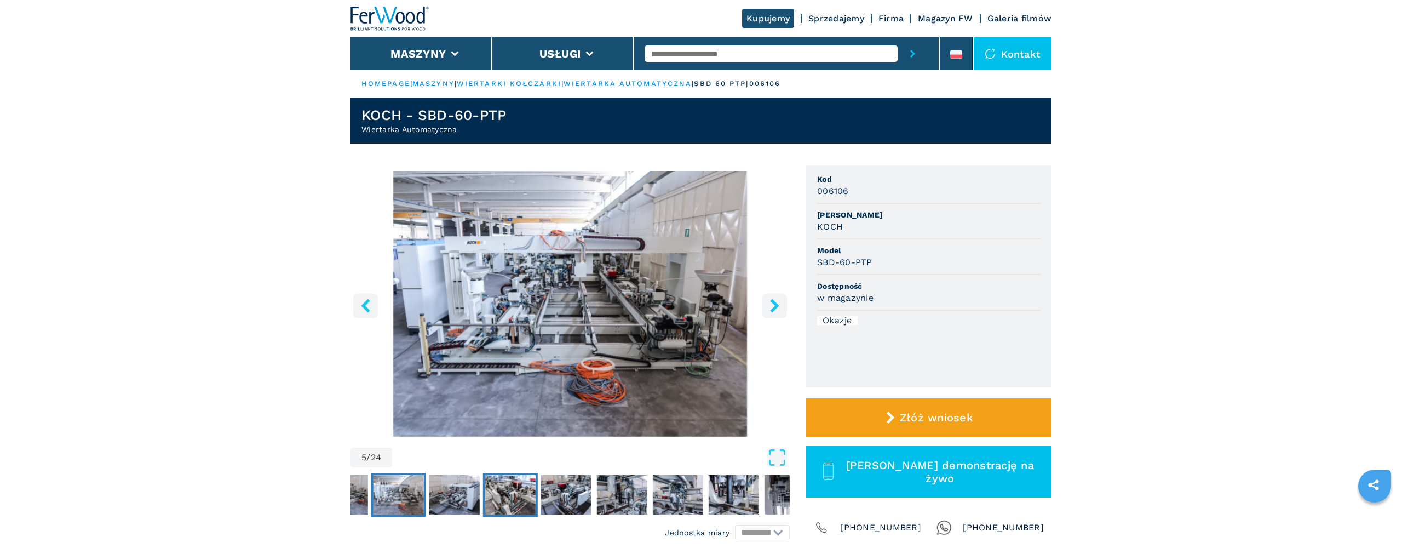
click at [511, 494] on img "Go to Slide 7" at bounding box center [510, 494] width 50 height 39
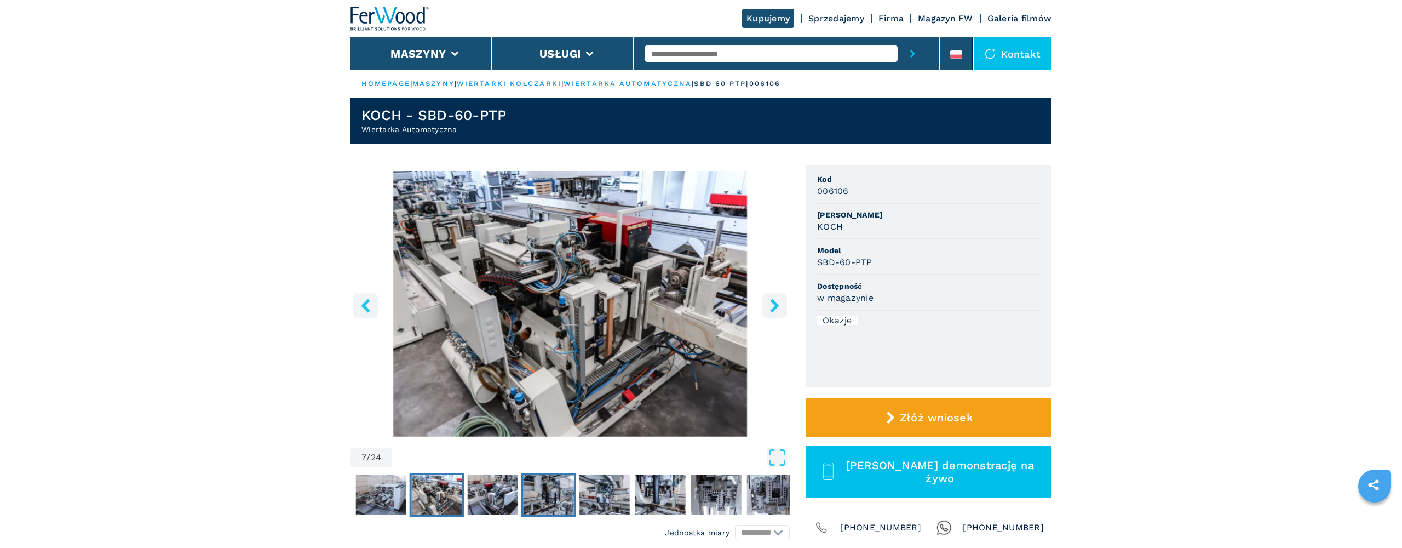
click at [553, 488] on img "Go to Slide 9" at bounding box center [548, 494] width 50 height 39
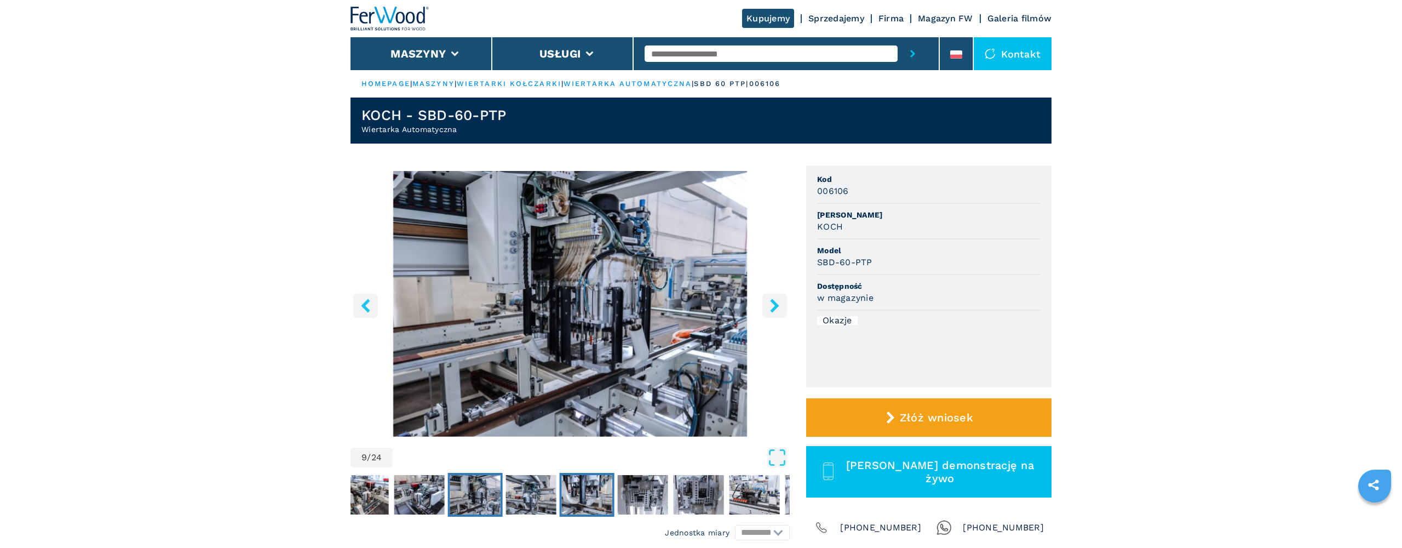
click at [578, 492] on img "Go to Slide 11" at bounding box center [587, 494] width 50 height 39
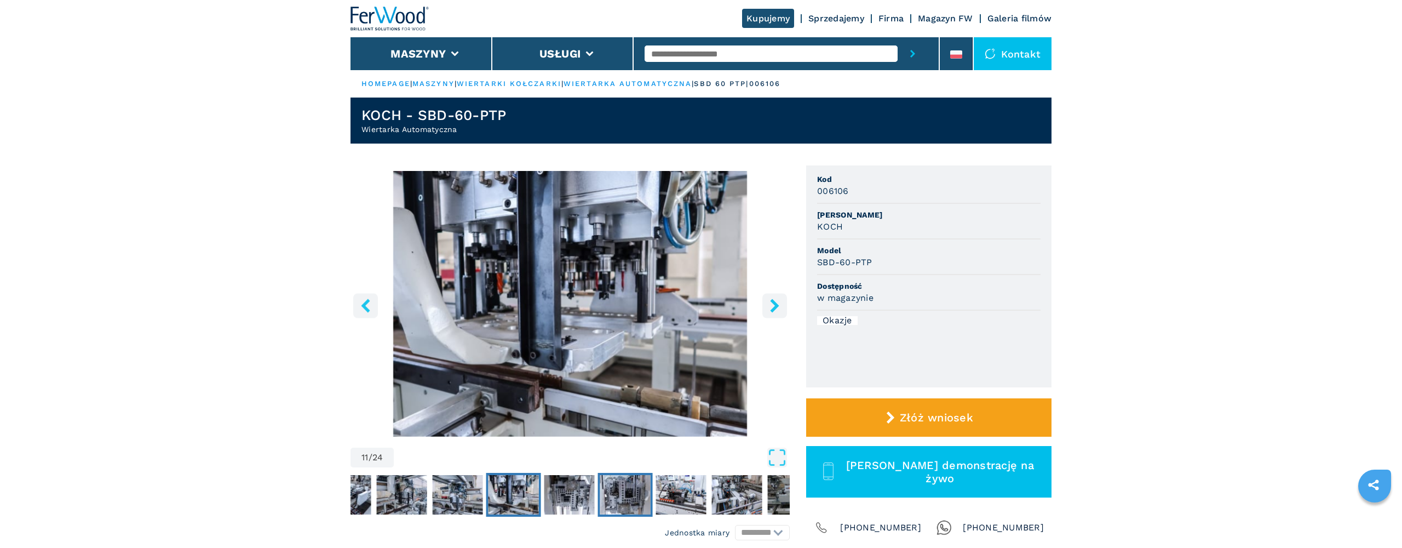
click at [625, 496] on img "Go to Slide 13" at bounding box center [625, 494] width 50 height 39
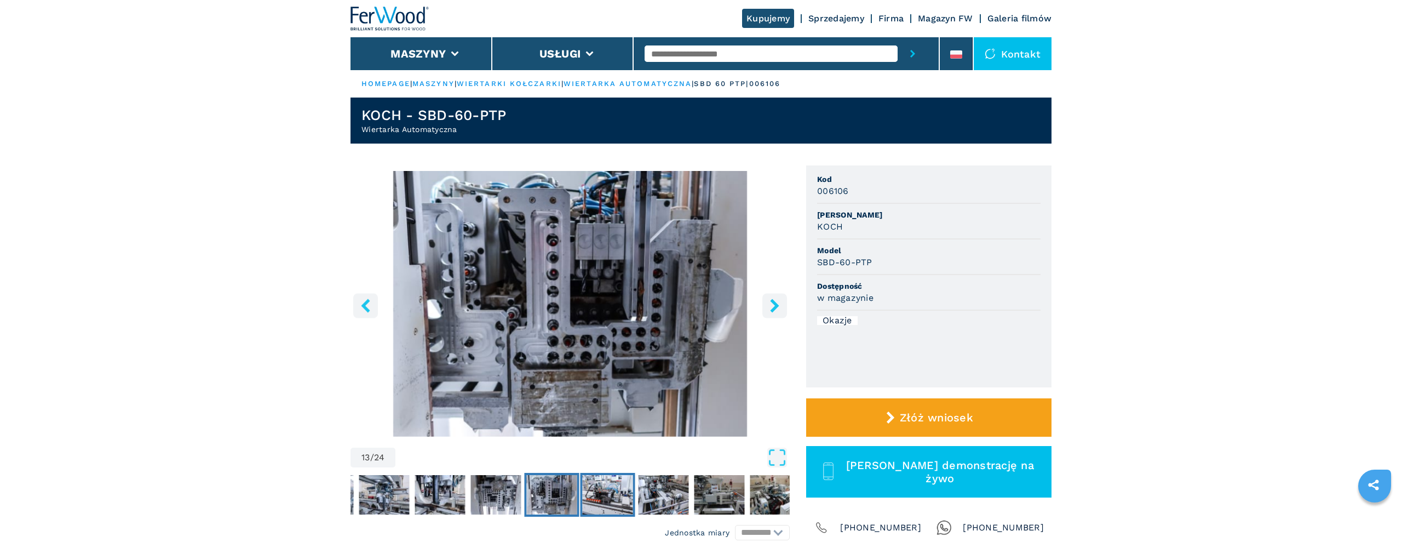
click at [622, 494] on img "Go to Slide 14" at bounding box center [607, 494] width 50 height 39
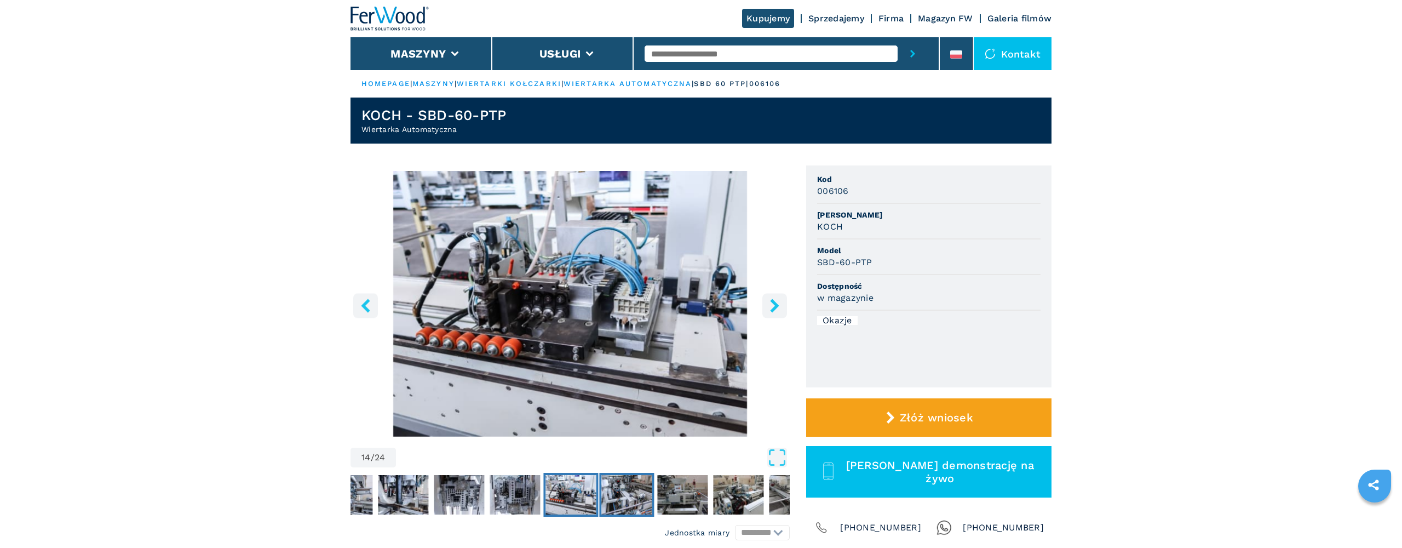
click at [637, 495] on img "Go to Slide 15" at bounding box center [626, 494] width 50 height 39
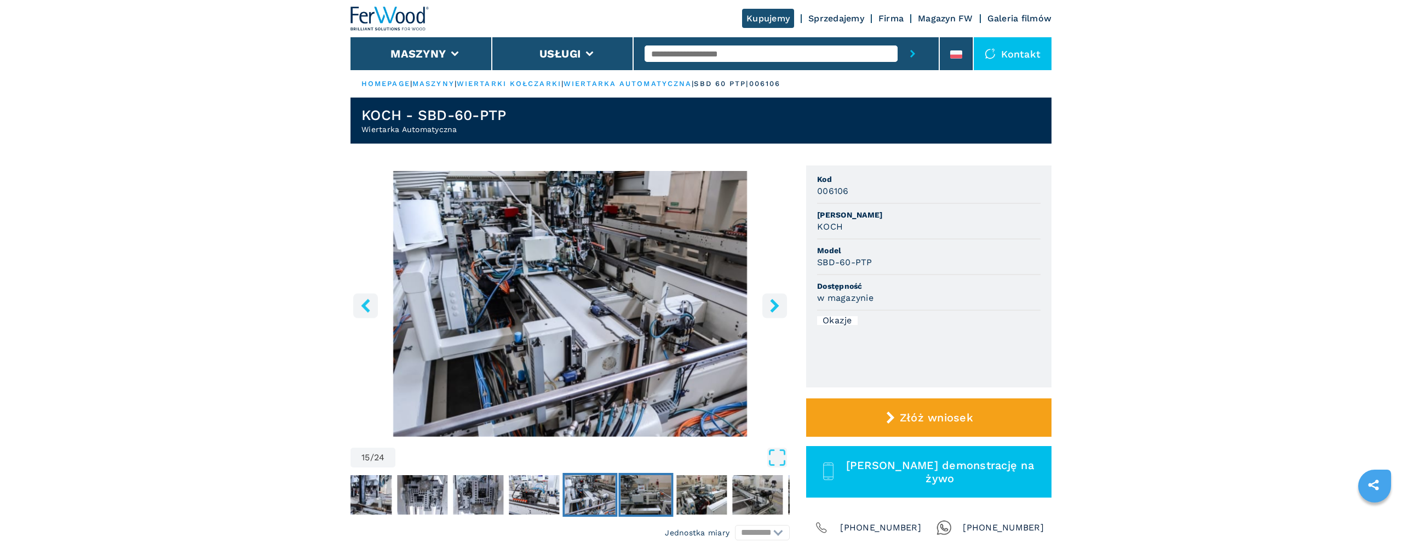
click at [655, 495] on img "Go to Slide 16" at bounding box center [645, 494] width 50 height 39
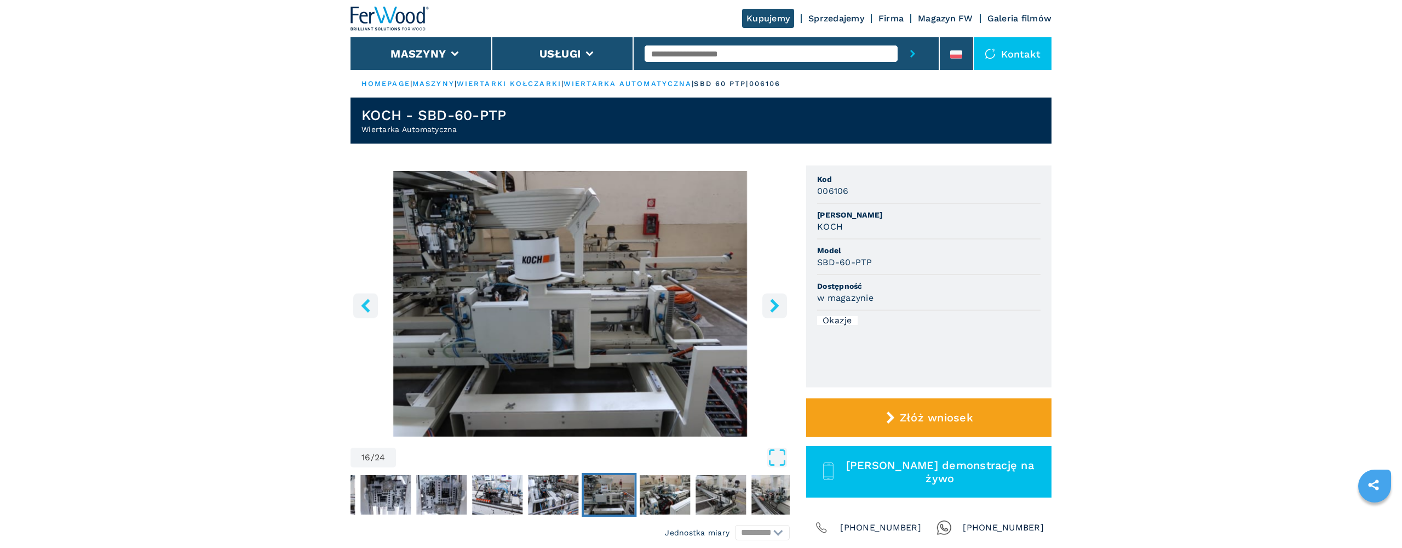
click at [367, 306] on icon "left-button" at bounding box center [366, 305] width 14 height 14
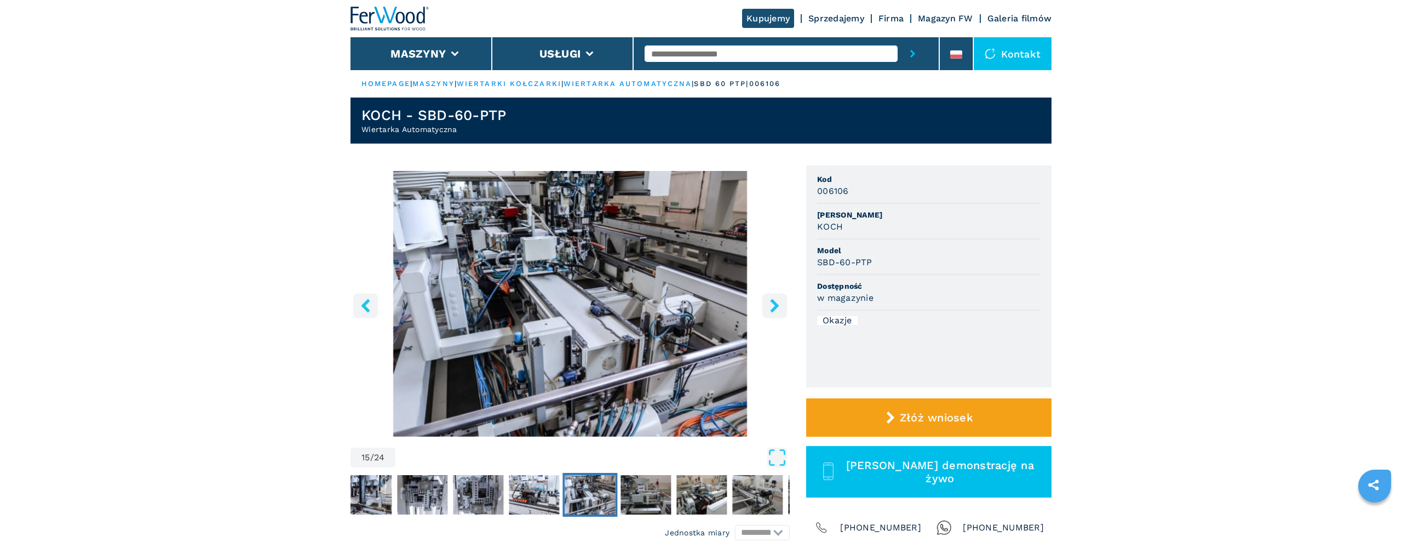
click at [367, 306] on icon "left-button" at bounding box center [366, 305] width 14 height 14
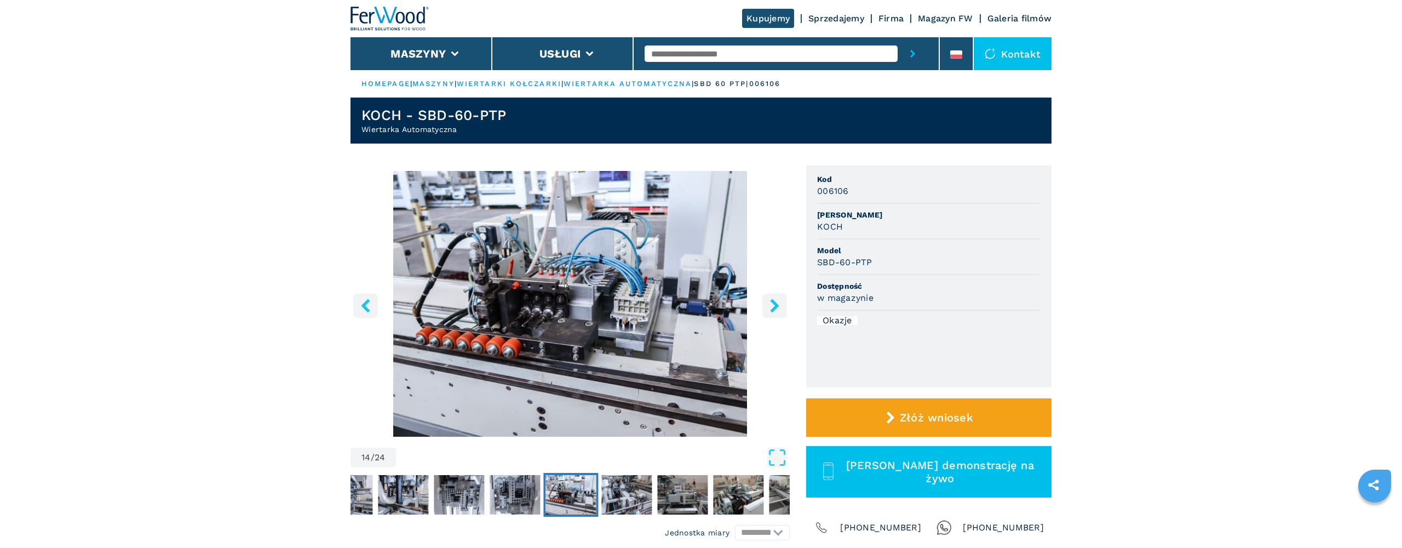
click at [367, 306] on icon "left-button" at bounding box center [366, 305] width 14 height 14
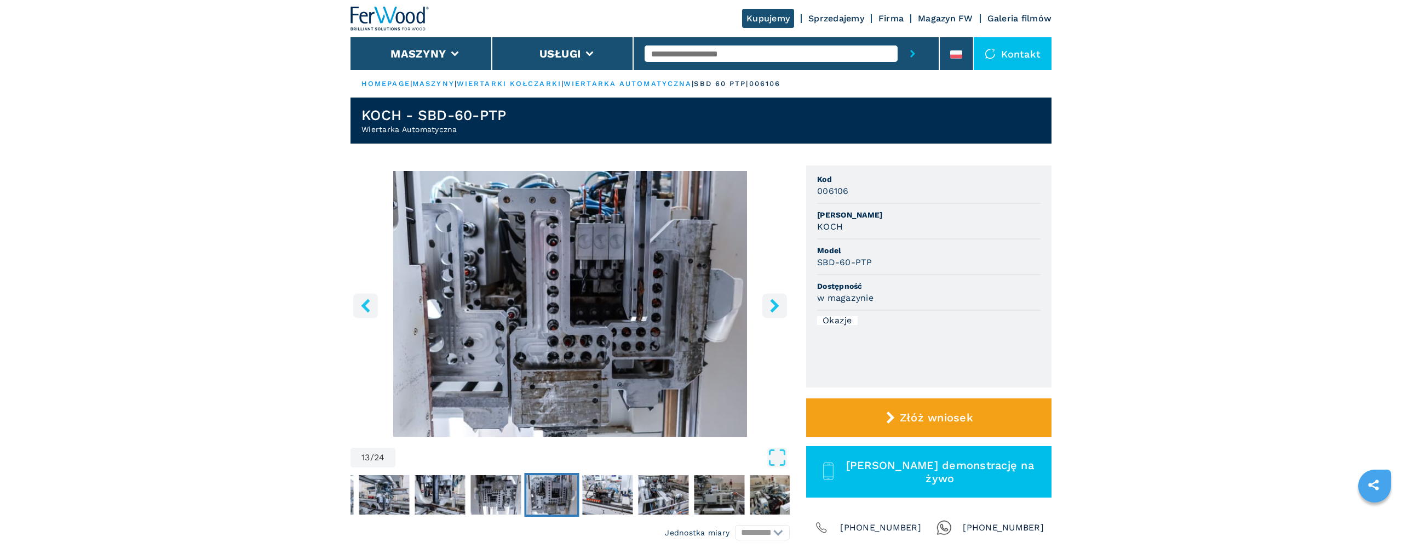
click at [367, 306] on icon "left-button" at bounding box center [366, 305] width 14 height 14
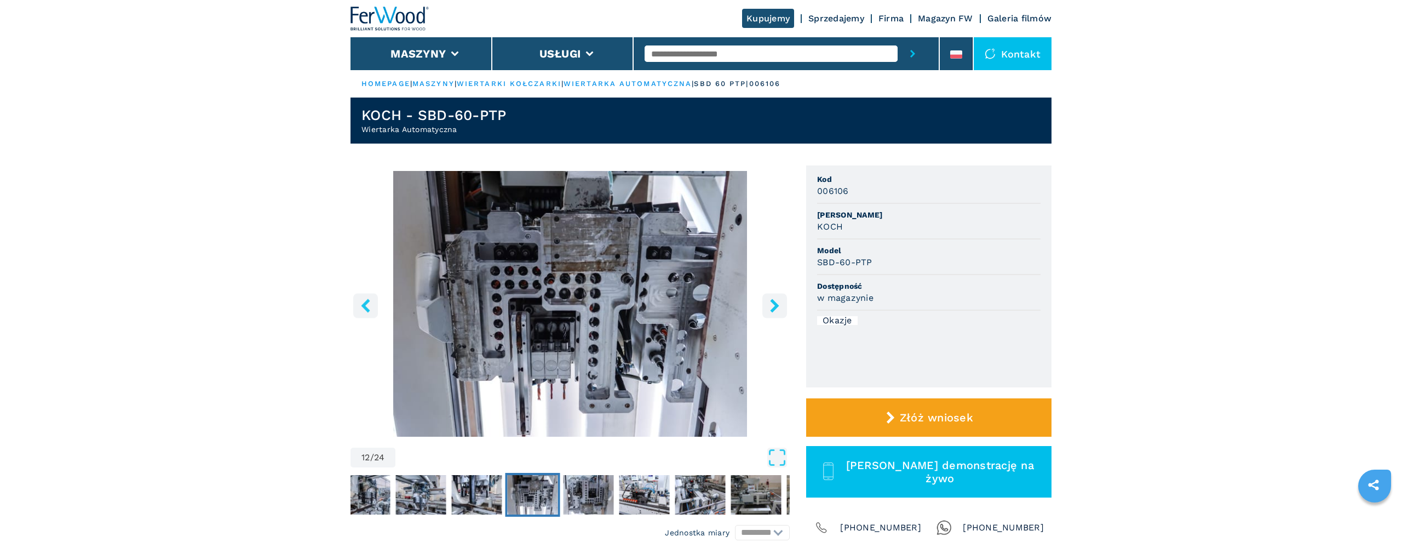
click at [367, 306] on icon "left-button" at bounding box center [366, 305] width 14 height 14
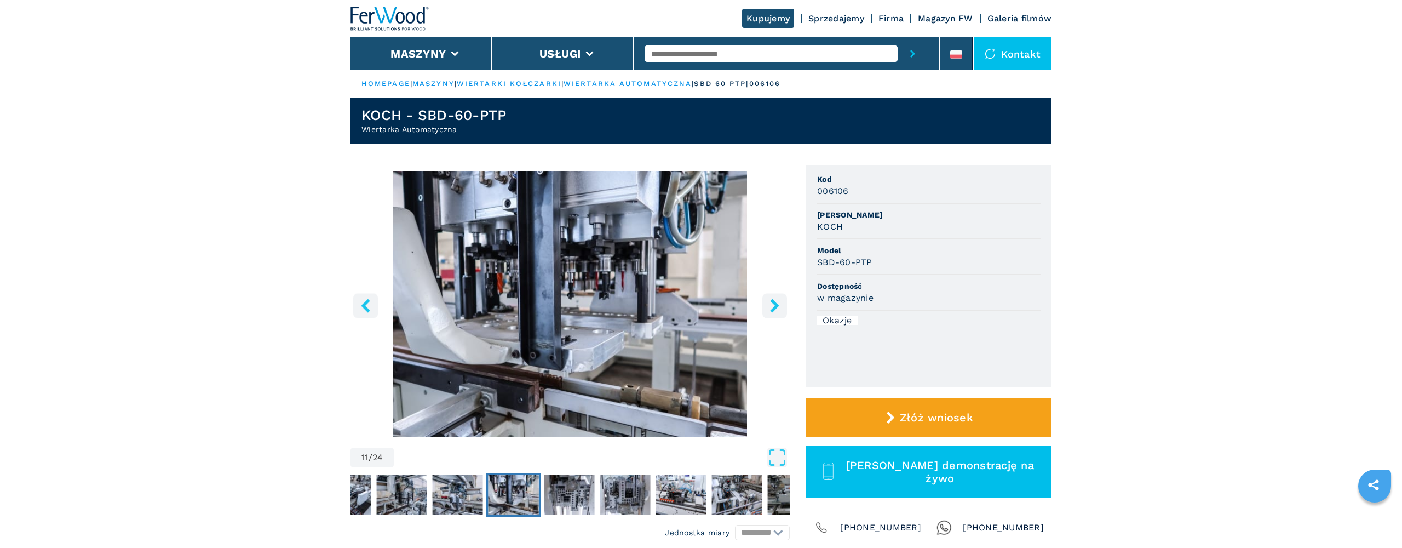
click at [374, 11] on img at bounding box center [389, 19] width 79 height 24
